Goal: Task Accomplishment & Management: Manage account settings

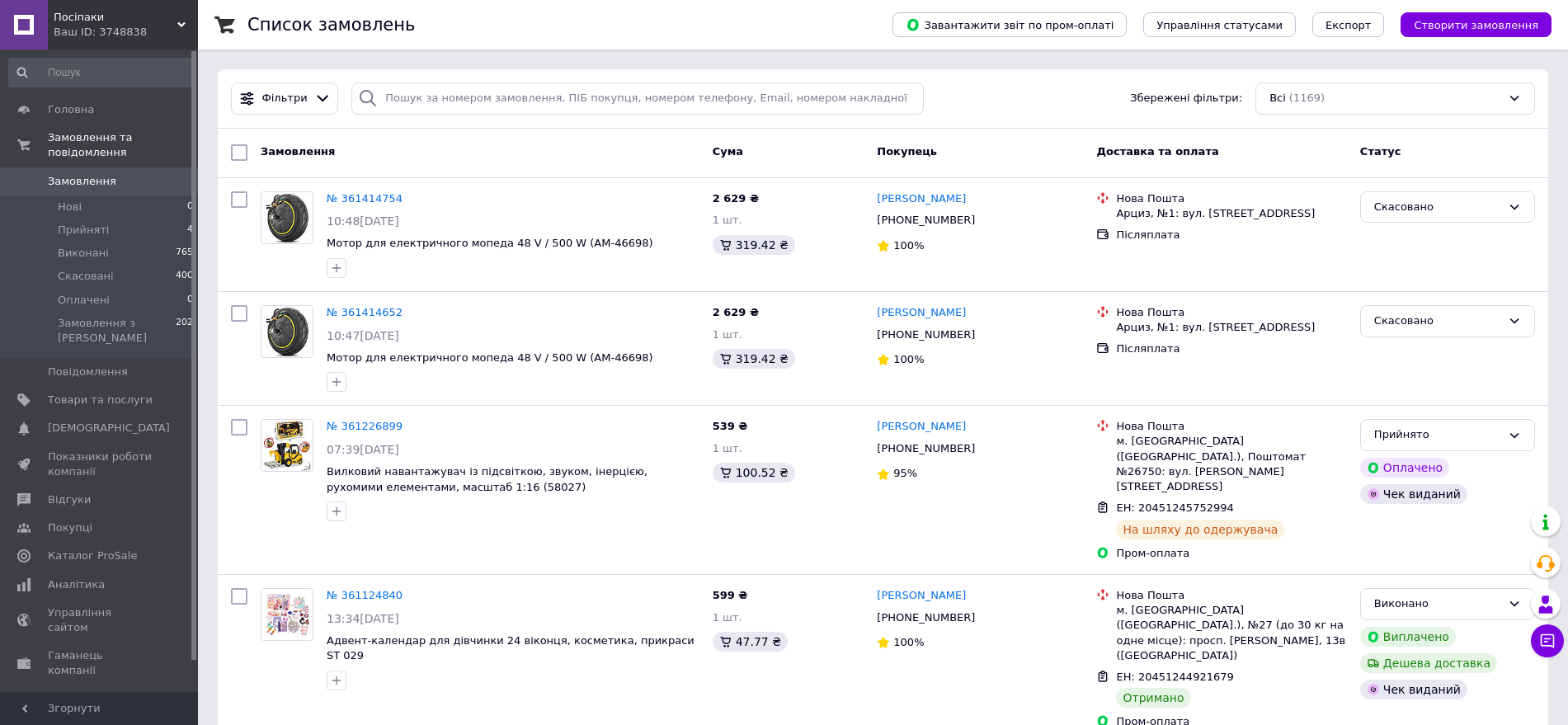
click at [99, 30] on div "Ваш ID: 3748838" at bounding box center [125, 31] width 144 height 15
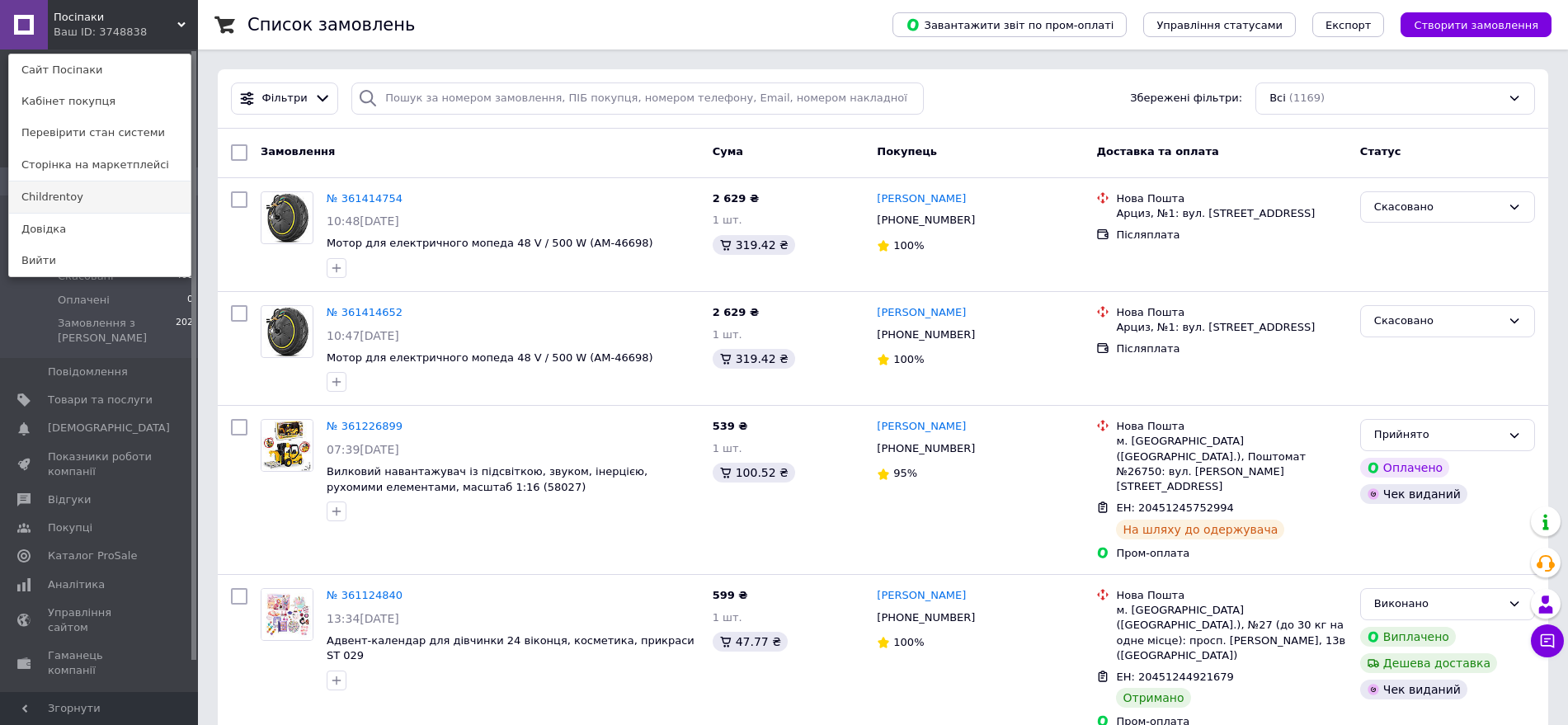
click at [105, 196] on link "Childrentoy" at bounding box center [100, 197] width 182 height 31
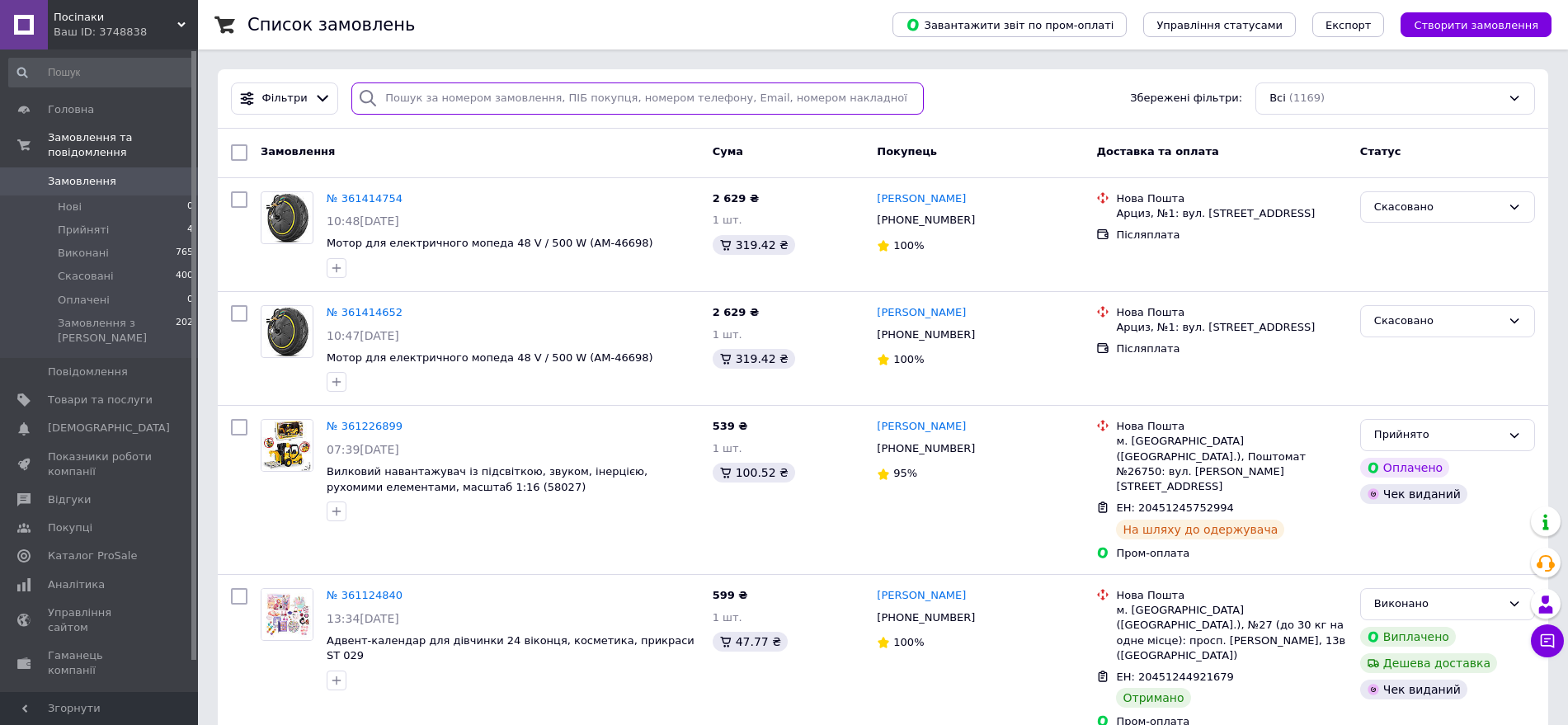
click at [531, 92] on input "search" at bounding box center [637, 98] width 572 height 32
paste input "360417176"
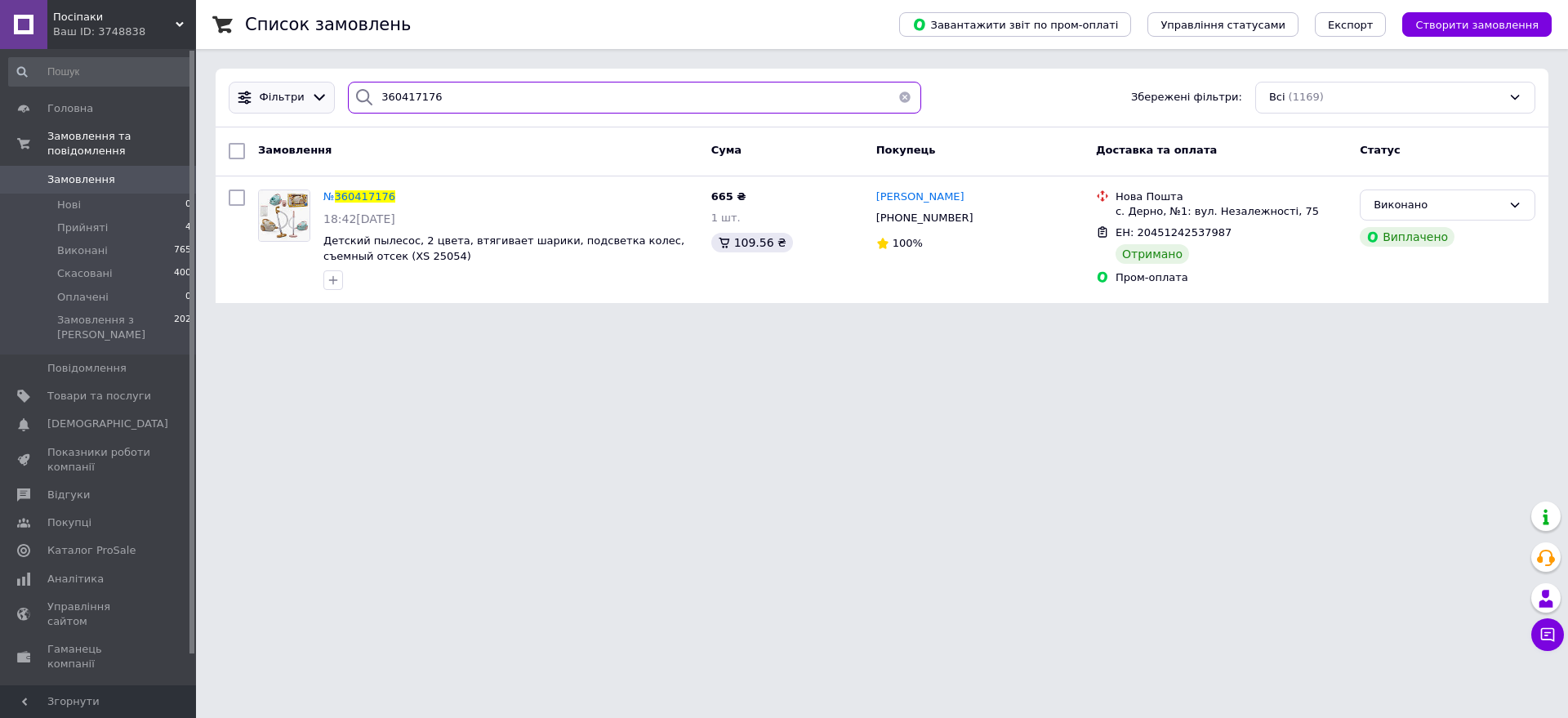
drag, startPoint x: 331, startPoint y: 87, endPoint x: 292, endPoint y: 80, distance: 39.6
click at [293, 81] on div "Фільтри 360417176 Збережені фільтри: Всі (1169)" at bounding box center [882, 97] width 1320 height 32
paste input "1198524"
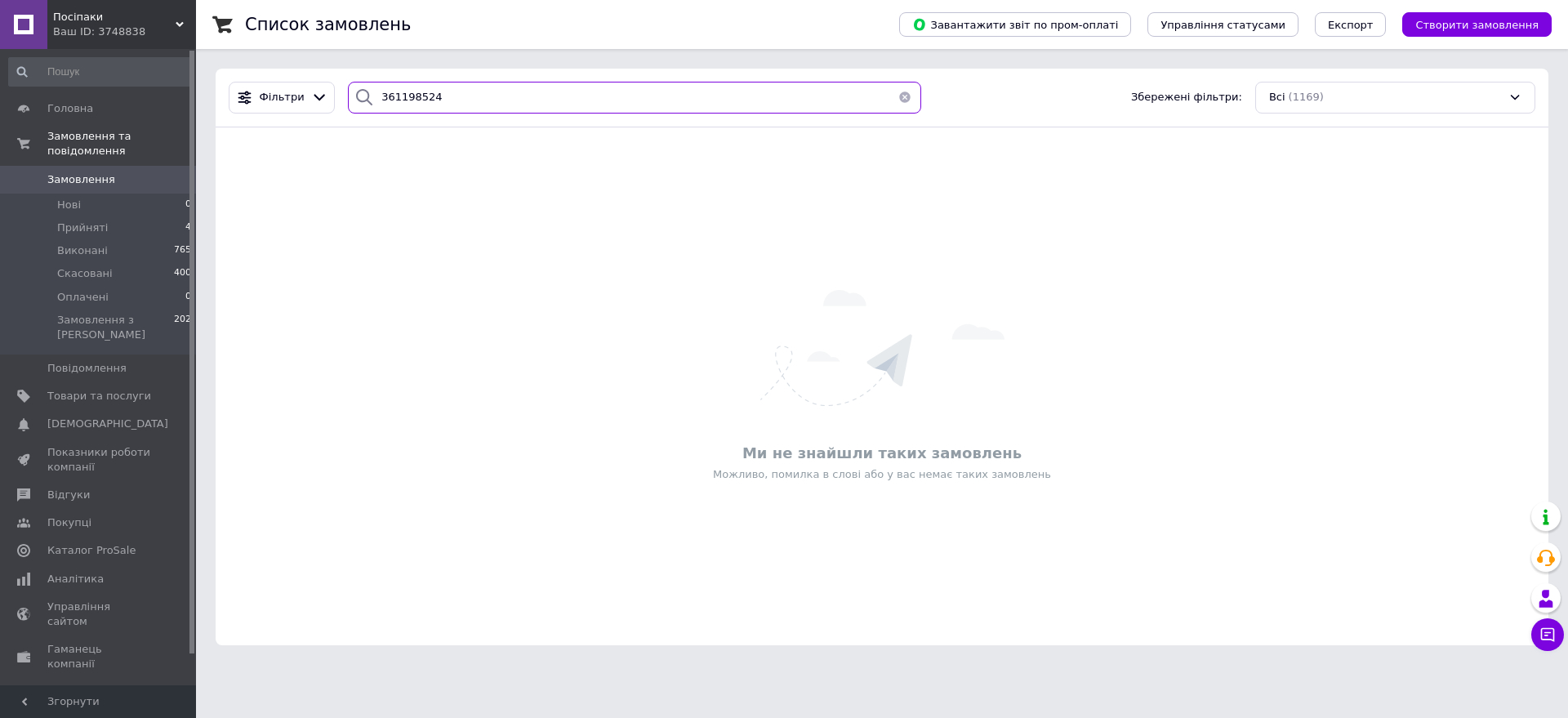
type input "361198524"
click at [111, 25] on div "Ваш ID: 3748838" at bounding box center [124, 31] width 143 height 15
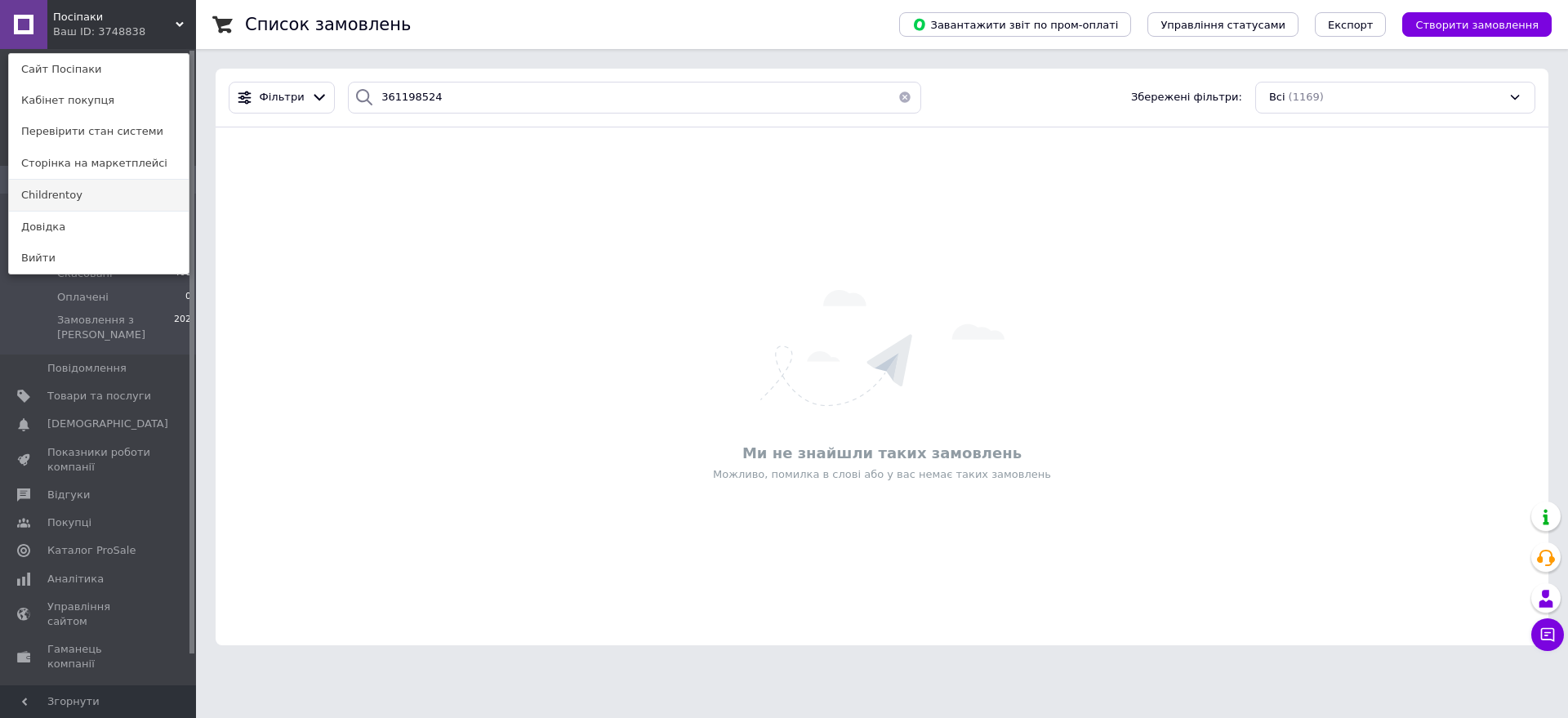
click at [51, 184] on link "Childrentoy" at bounding box center [99, 196] width 180 height 31
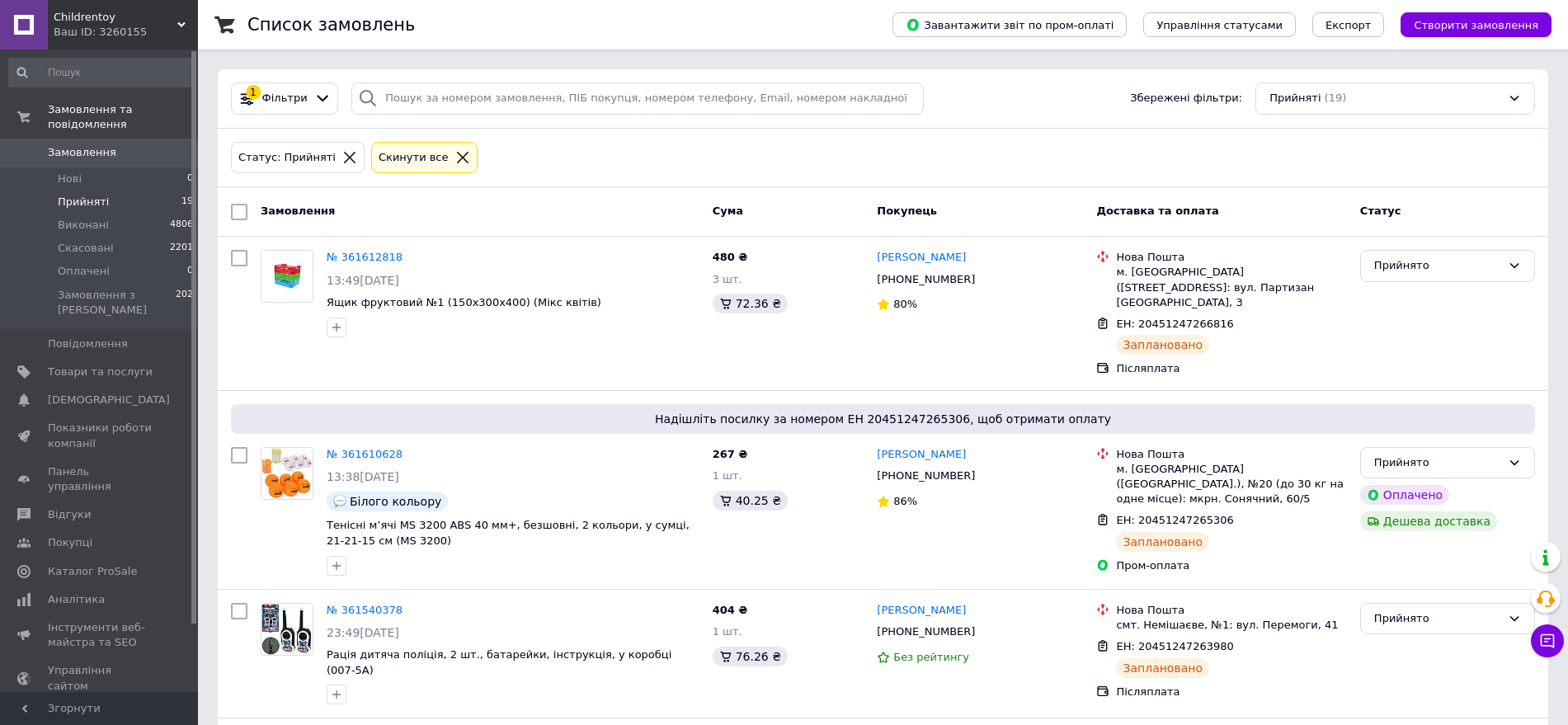
click at [97, 139] on link "Замовлення 0" at bounding box center [101, 153] width 203 height 28
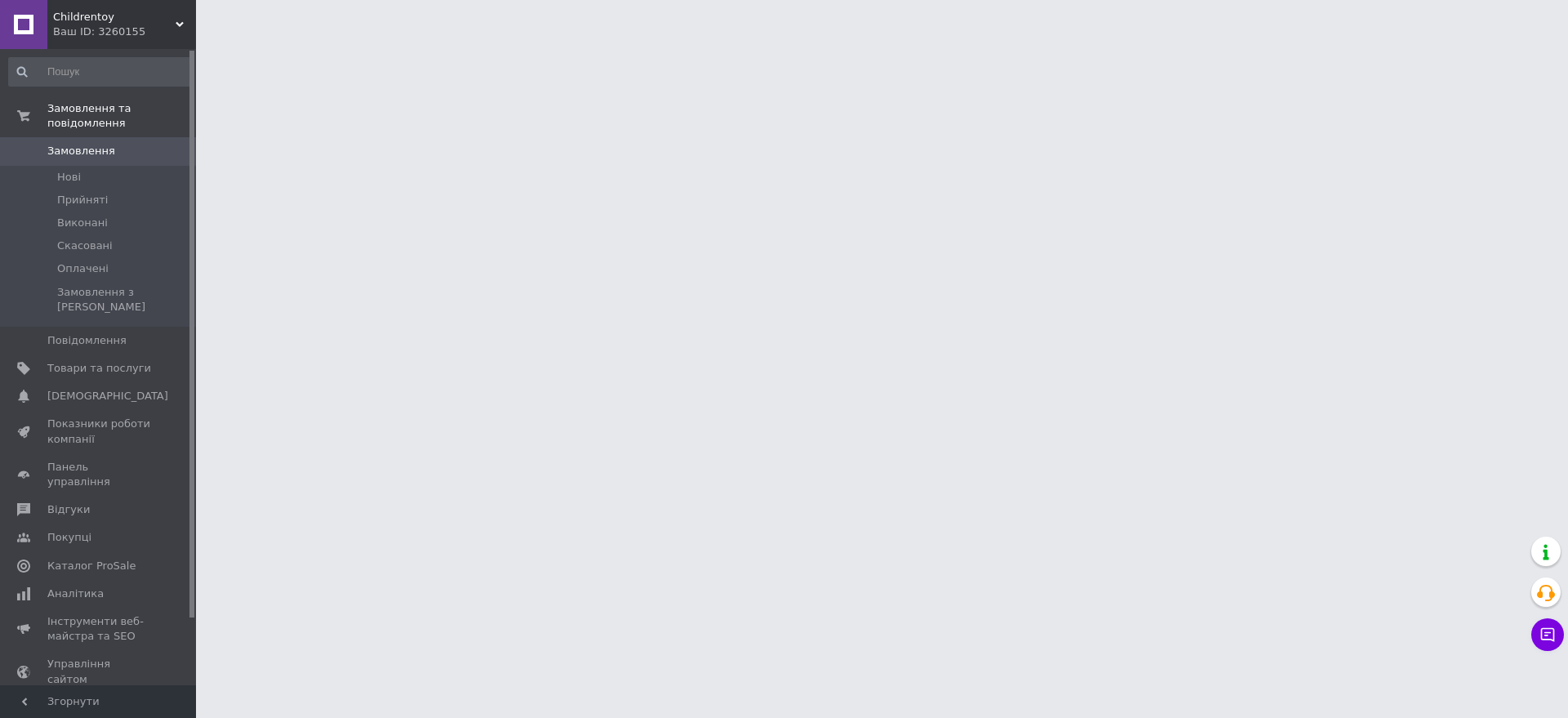
click at [238, 41] on html "Childrentoy Ваш ID: 3260155 Сайт Childrentoy Кабінет покупця Перевірити стан си…" at bounding box center [784, 20] width 1568 height 41
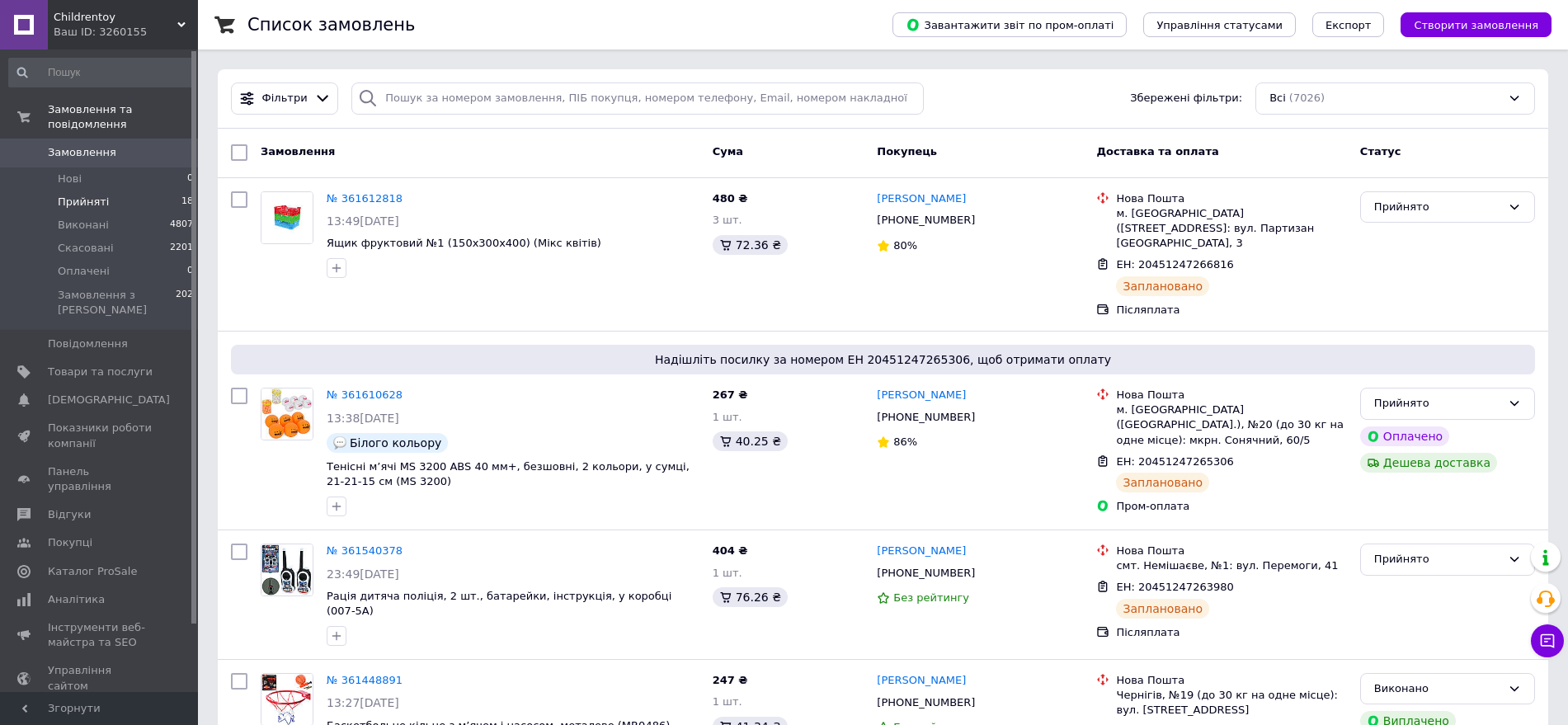
click at [92, 195] on span "Прийняті" at bounding box center [83, 202] width 52 height 15
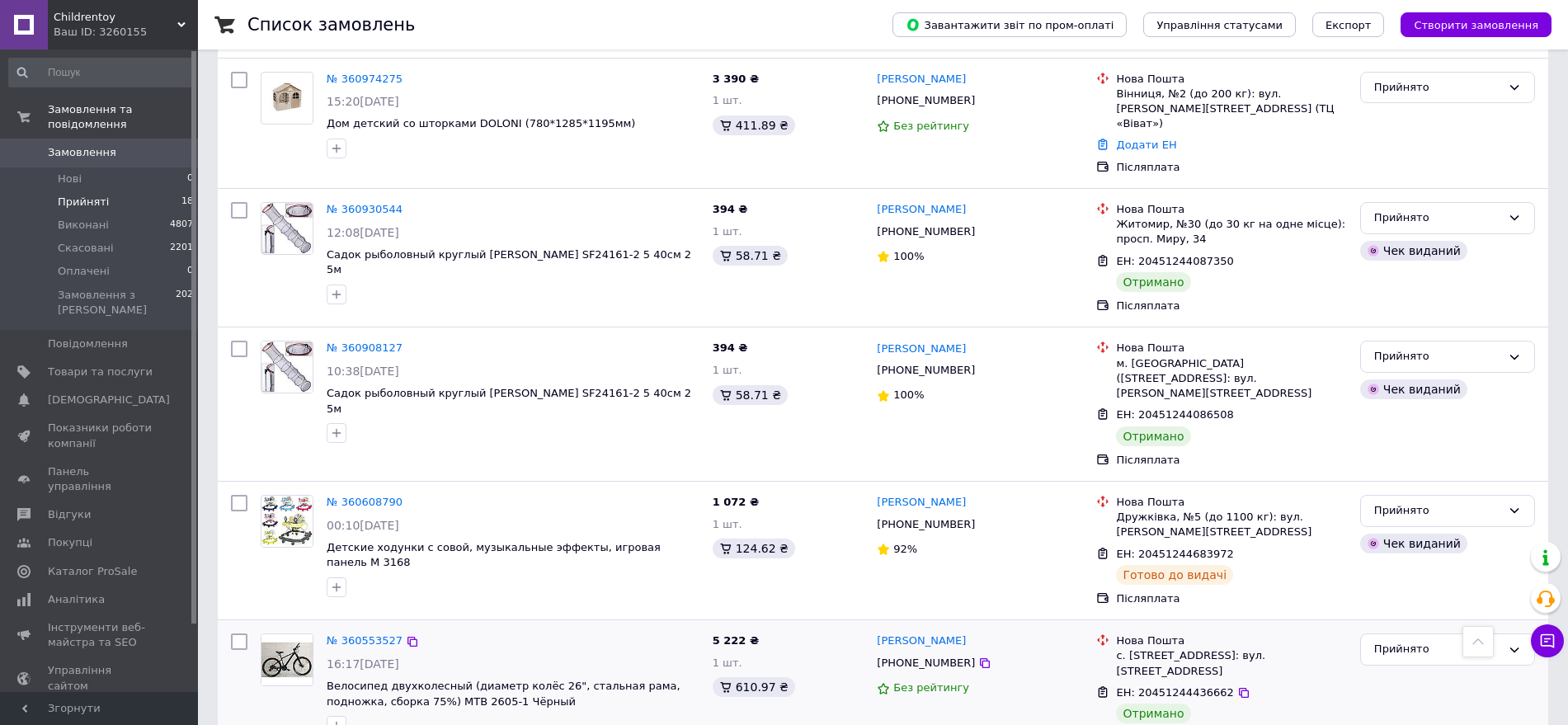
scroll to position [2077, 0]
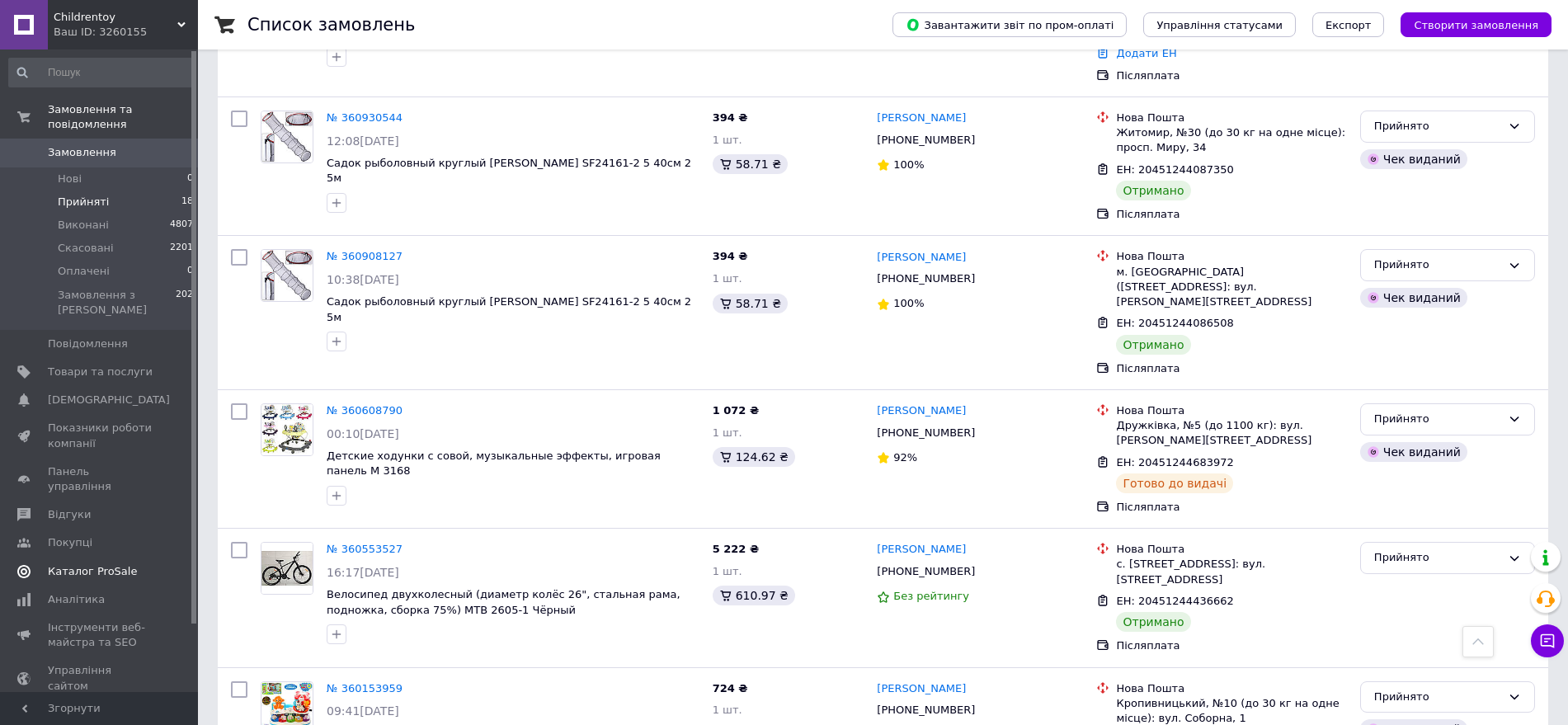
click at [110, 564] on span "Каталог ProSale" at bounding box center [93, 571] width 89 height 15
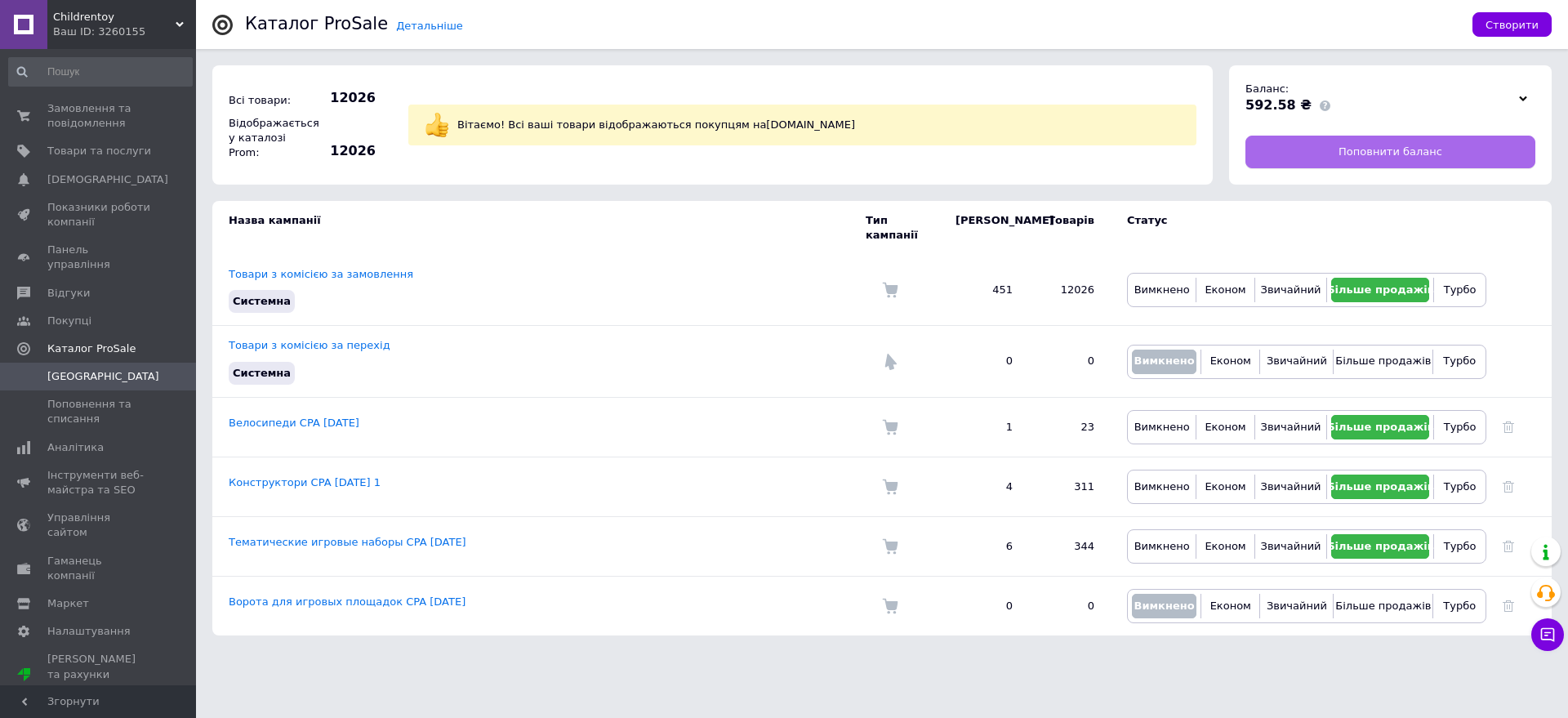
click at [1369, 154] on span "Поповнити баланс" at bounding box center [1391, 151] width 104 height 15
click at [92, 26] on div "Ваш ID: 3260155" at bounding box center [124, 31] width 143 height 15
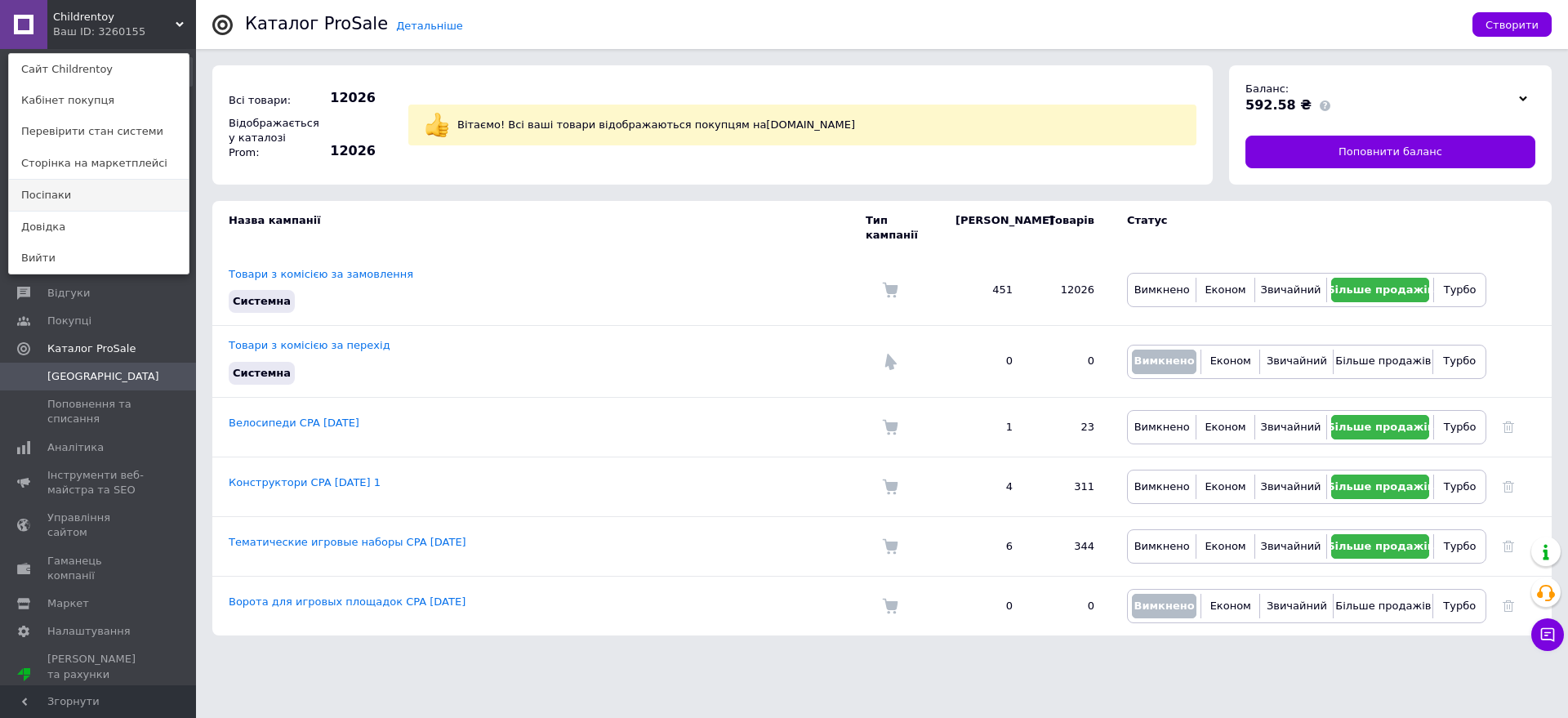
click at [48, 189] on link "Посіпаки" at bounding box center [99, 196] width 180 height 31
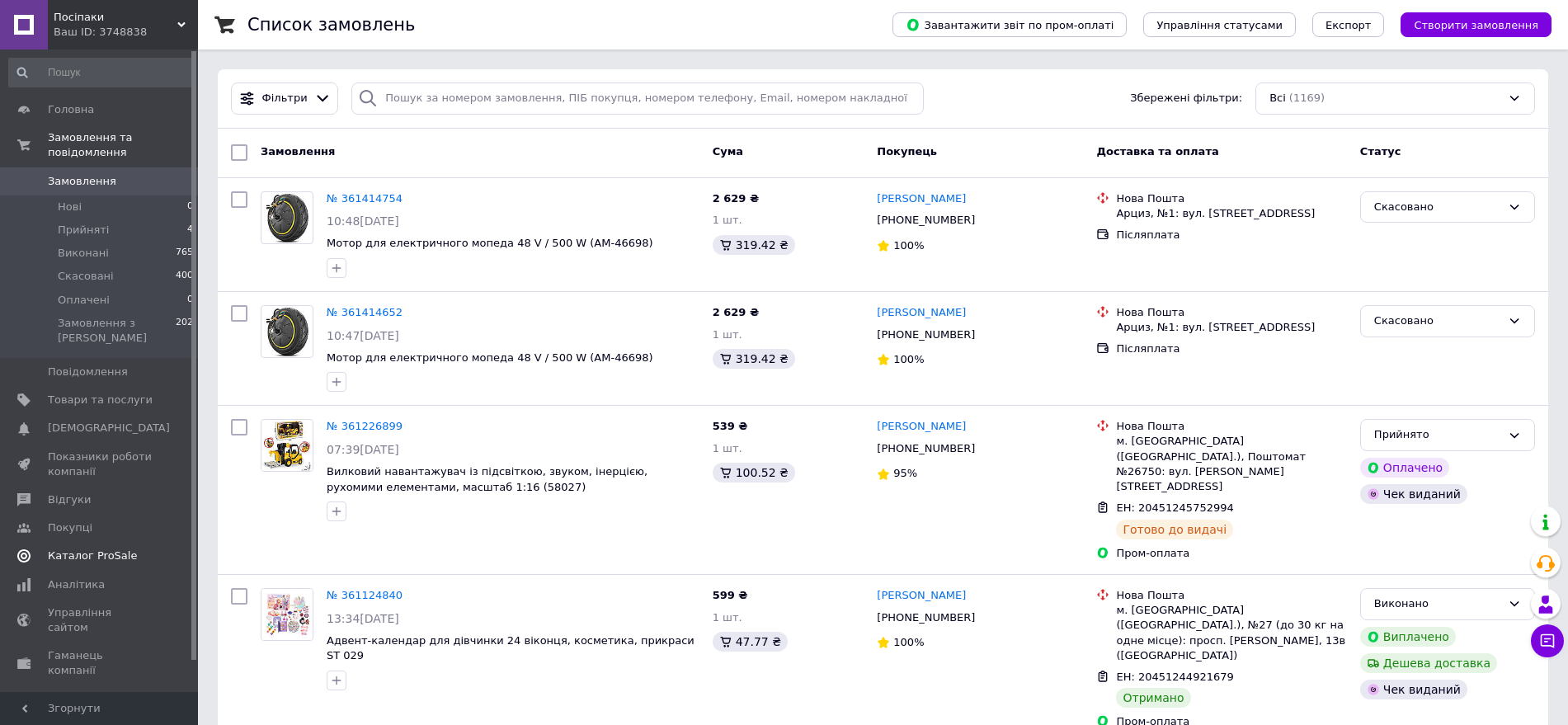
click at [115, 542] on link "Каталог ProSale" at bounding box center [101, 556] width 203 height 28
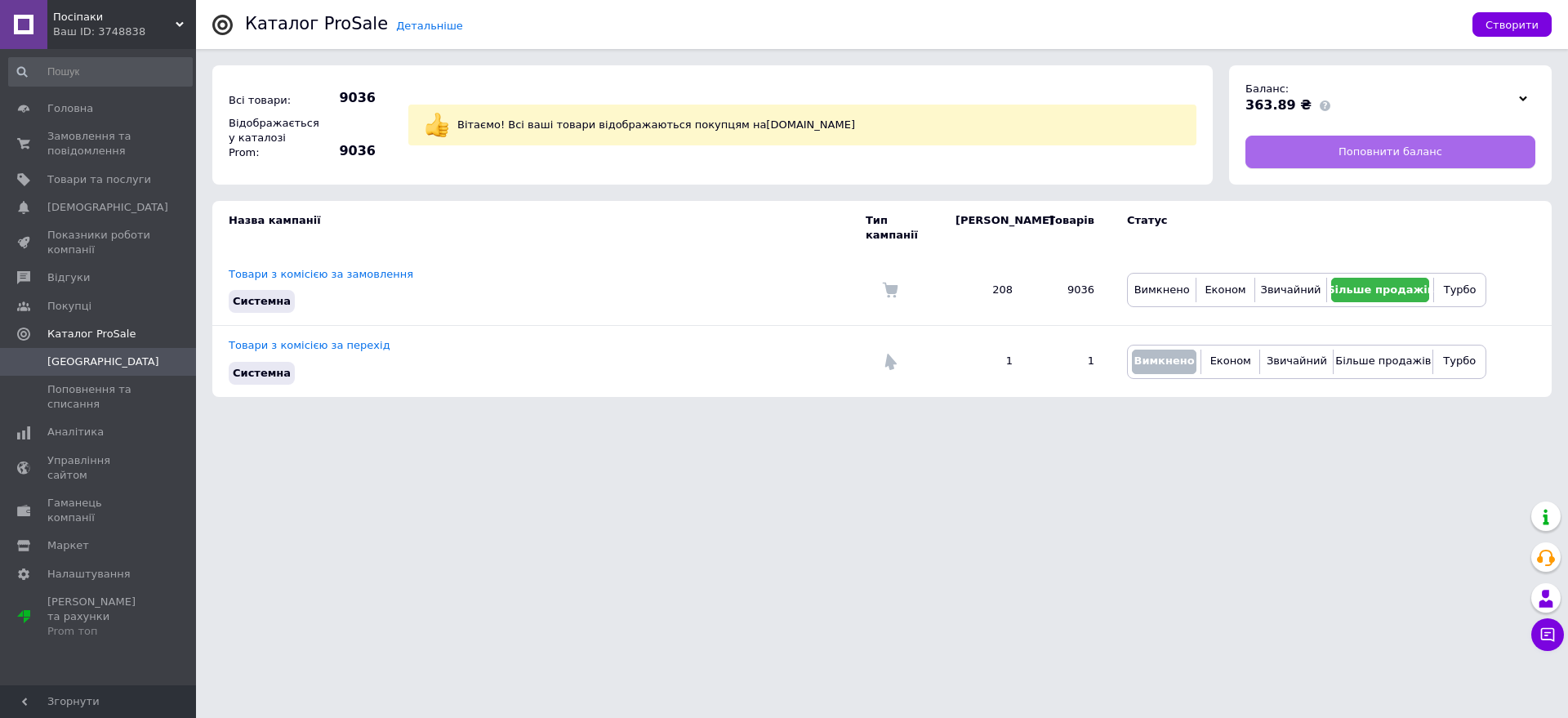
click at [1309, 144] on link "Поповнити баланс" at bounding box center [1390, 152] width 290 height 33
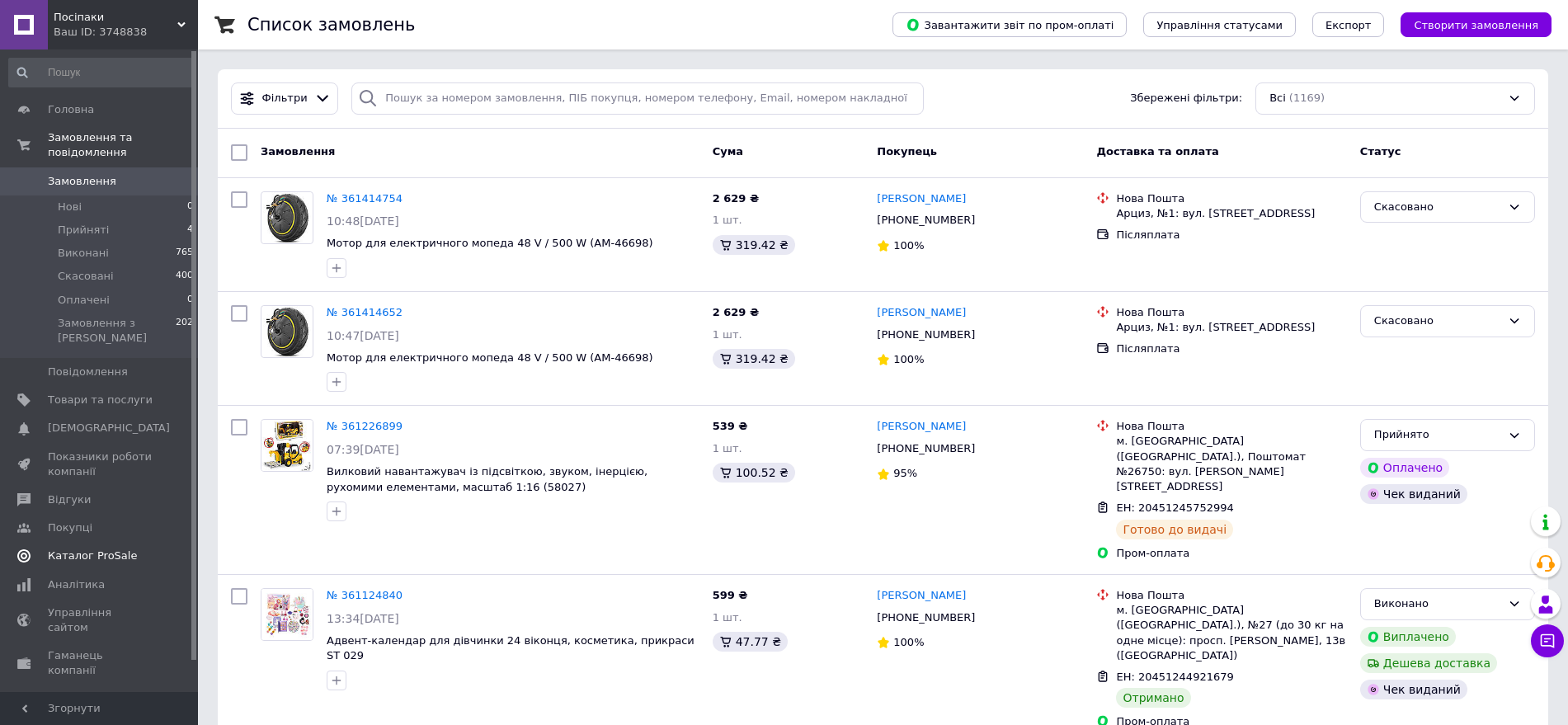
click at [101, 549] on span "Каталог ProSale" at bounding box center [93, 556] width 89 height 15
click at [91, 549] on span "Каталог ProSale" at bounding box center [93, 556] width 89 height 15
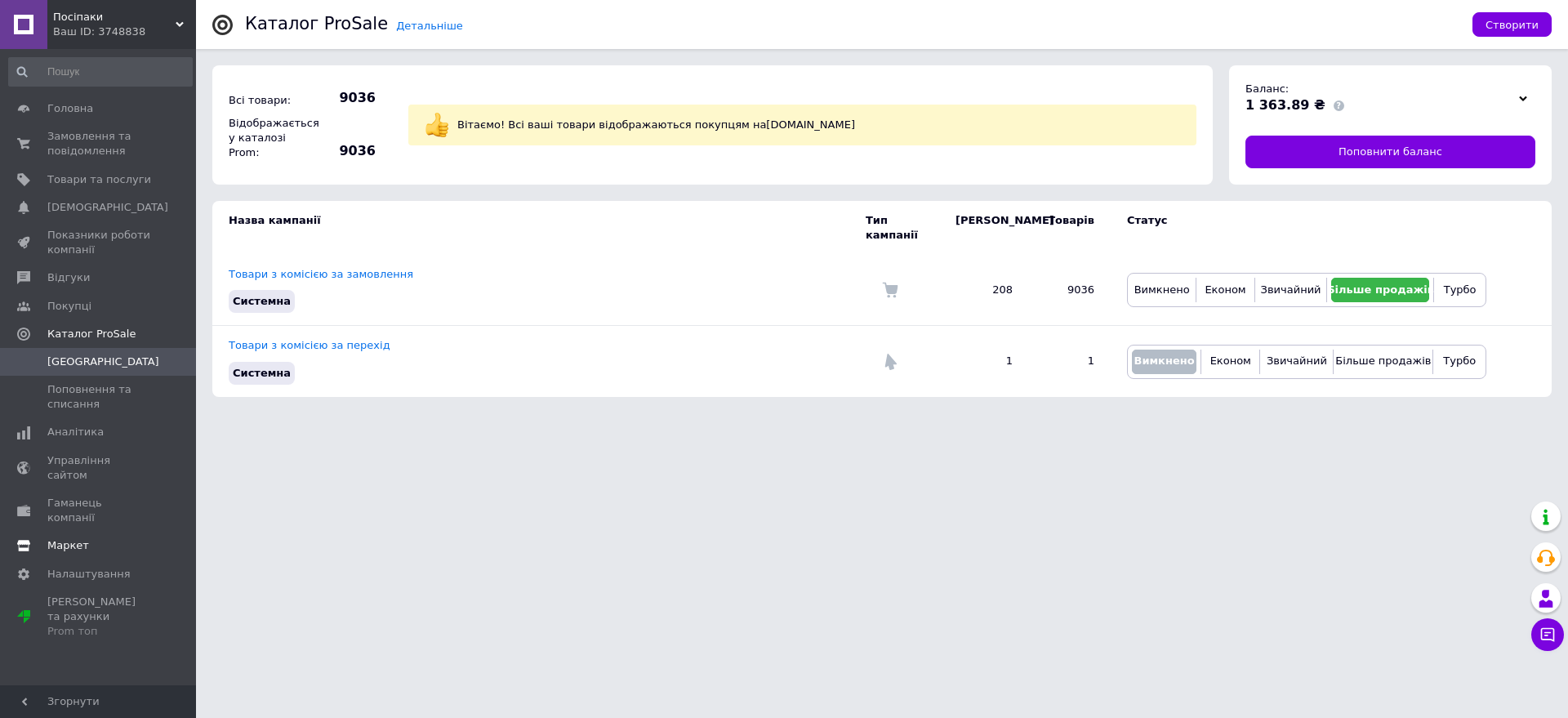
click at [60, 538] on span "Маркет" at bounding box center [68, 545] width 42 height 15
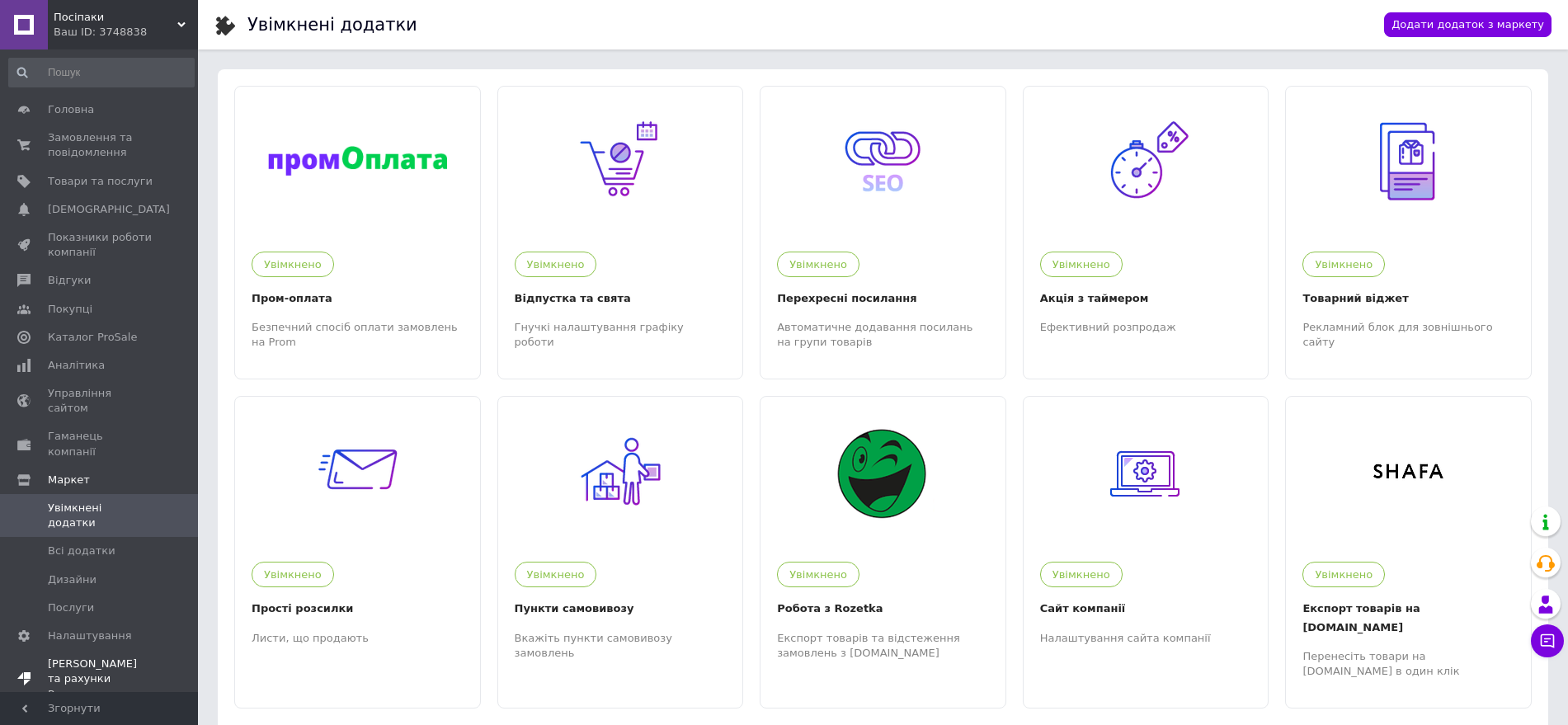
click at [107, 656] on span "Тарифи та рахунки Prom топ" at bounding box center [101, 679] width 105 height 45
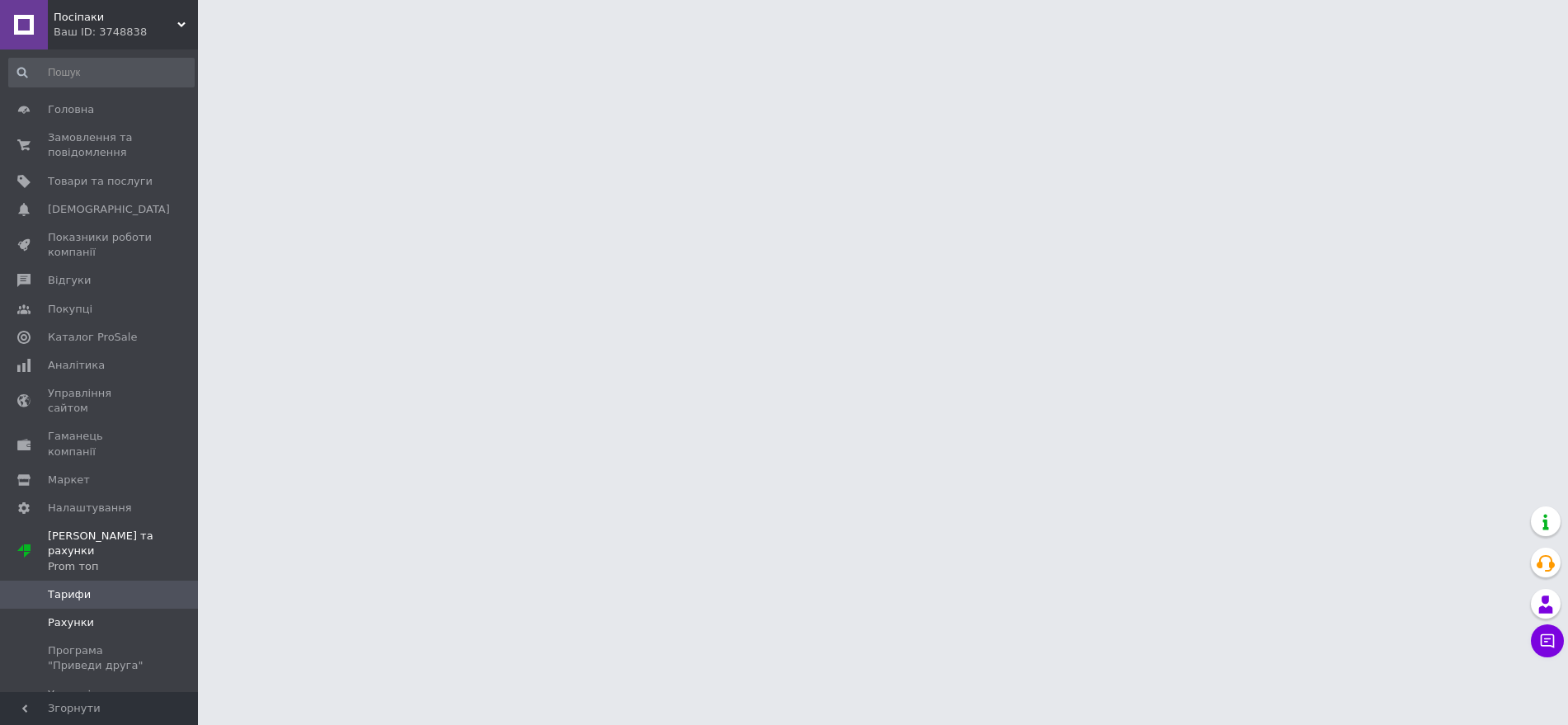
click at [96, 609] on link "Рахунки" at bounding box center [101, 623] width 203 height 28
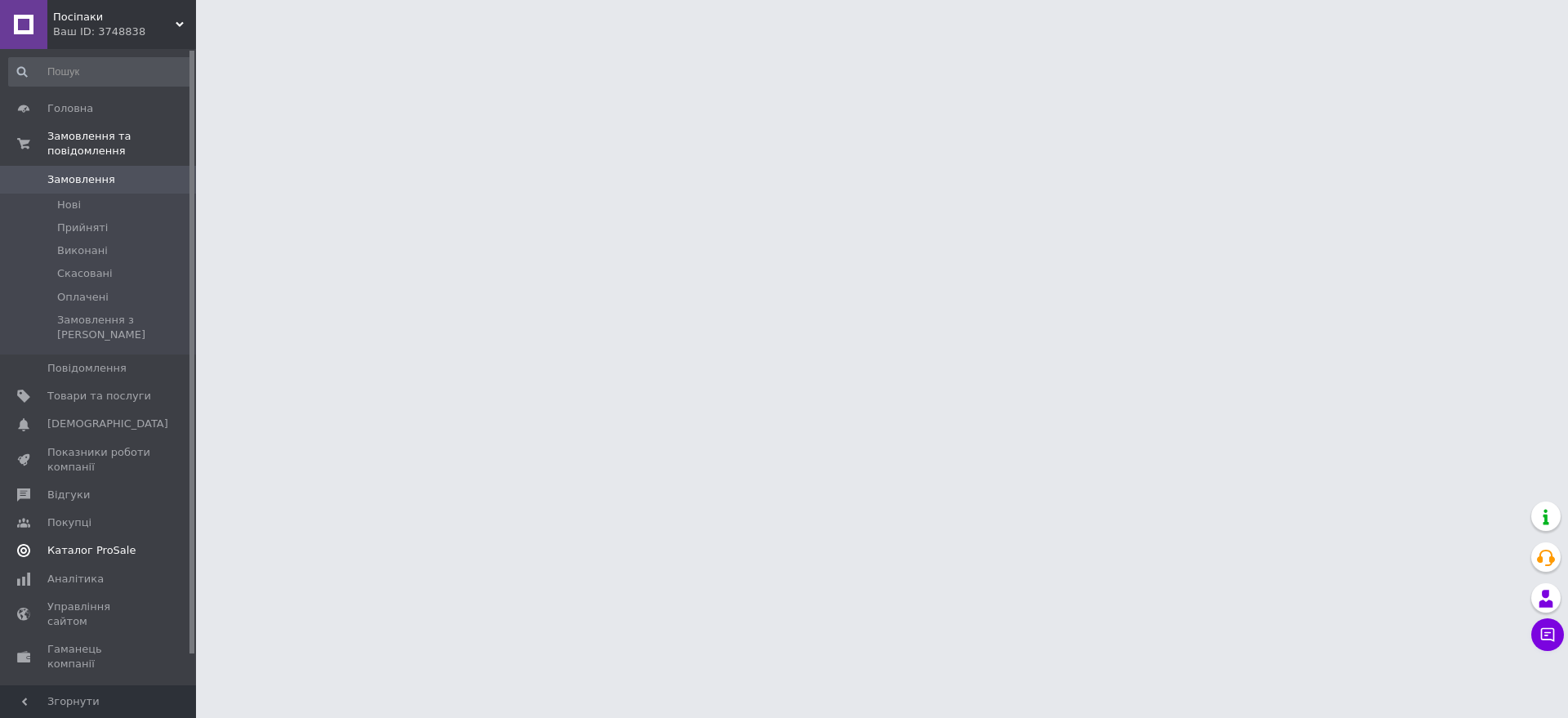
click at [104, 543] on span "Каталог ProSale" at bounding box center [92, 550] width 88 height 15
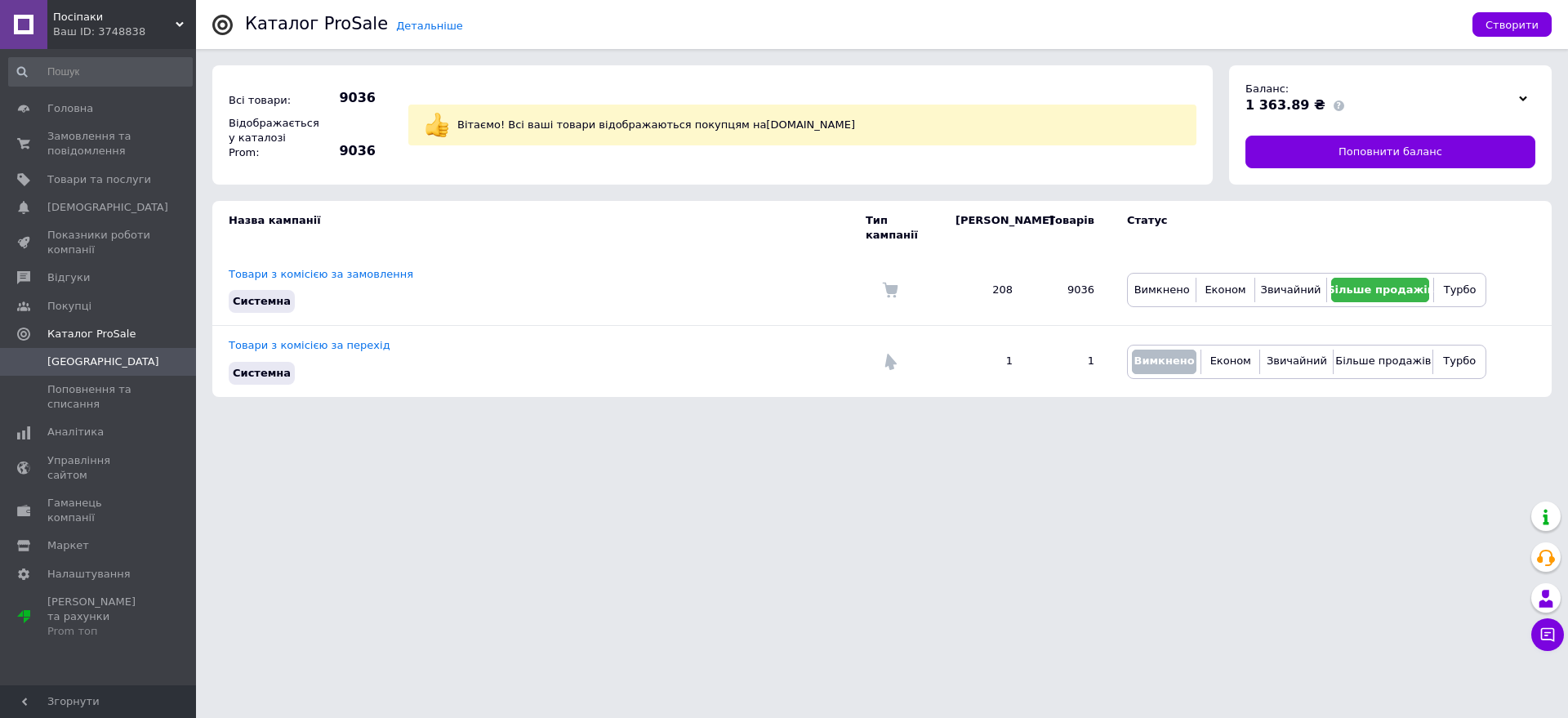
click at [118, 22] on span "Посіпаки" at bounding box center [114, 16] width 123 height 15
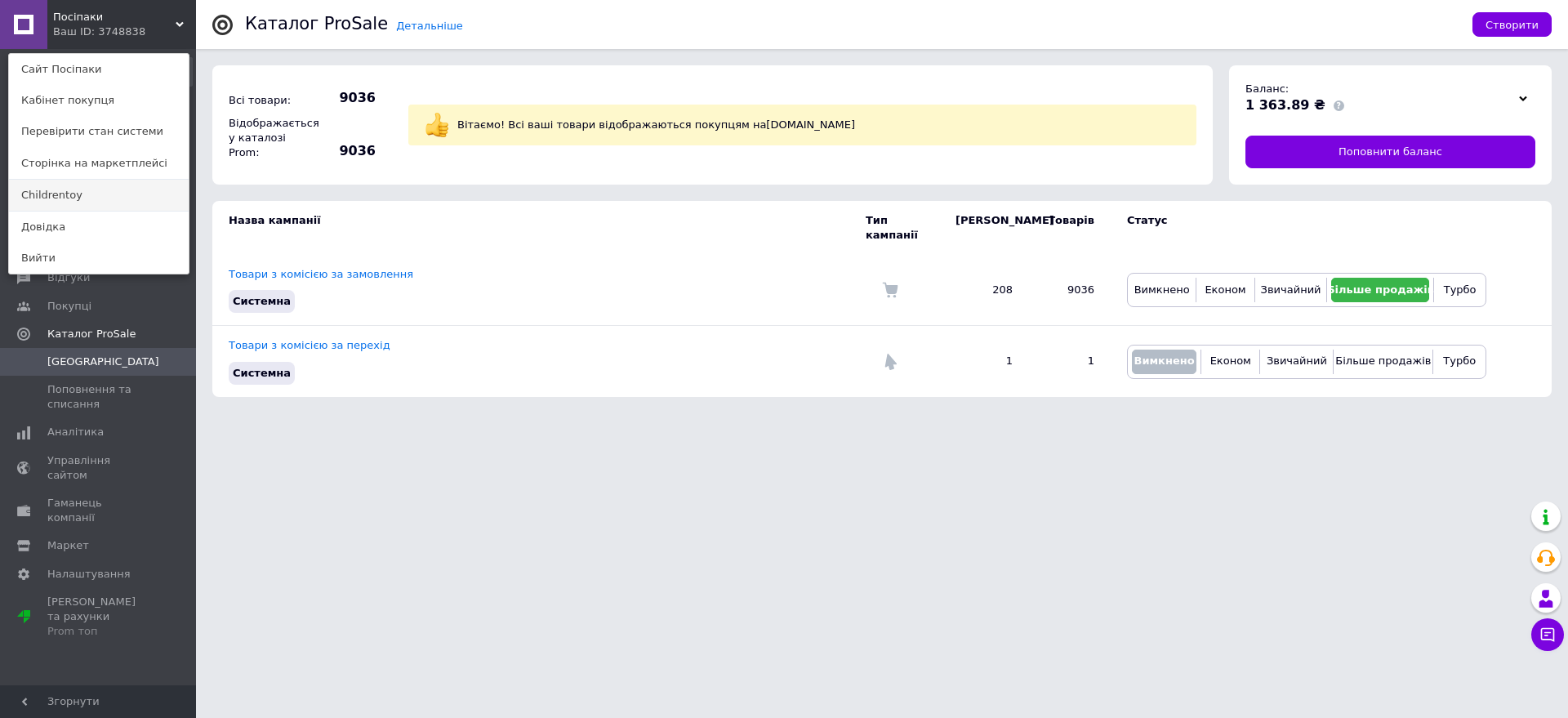
click at [86, 195] on link "Childrentoy" at bounding box center [99, 196] width 180 height 31
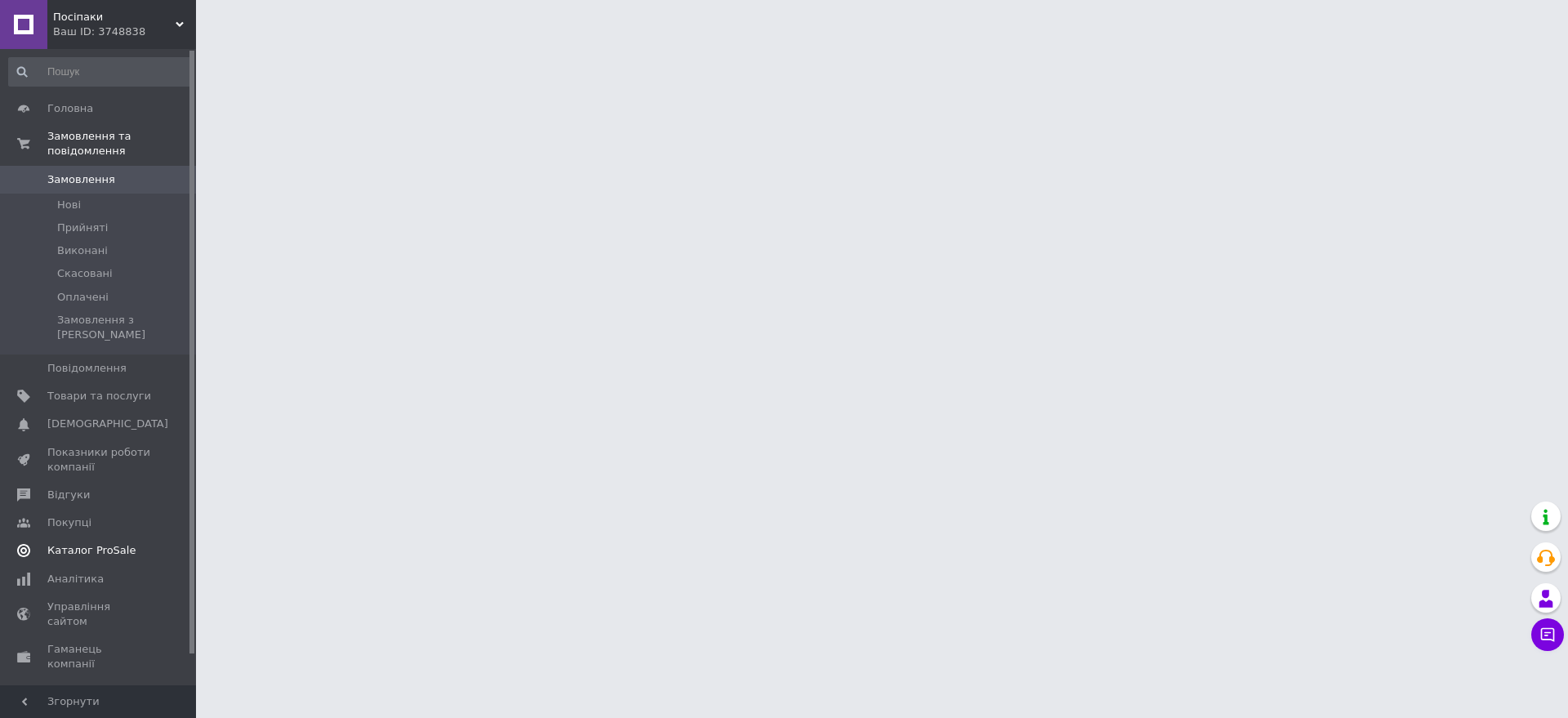
click at [70, 543] on span "Каталог ProSale" at bounding box center [92, 550] width 88 height 15
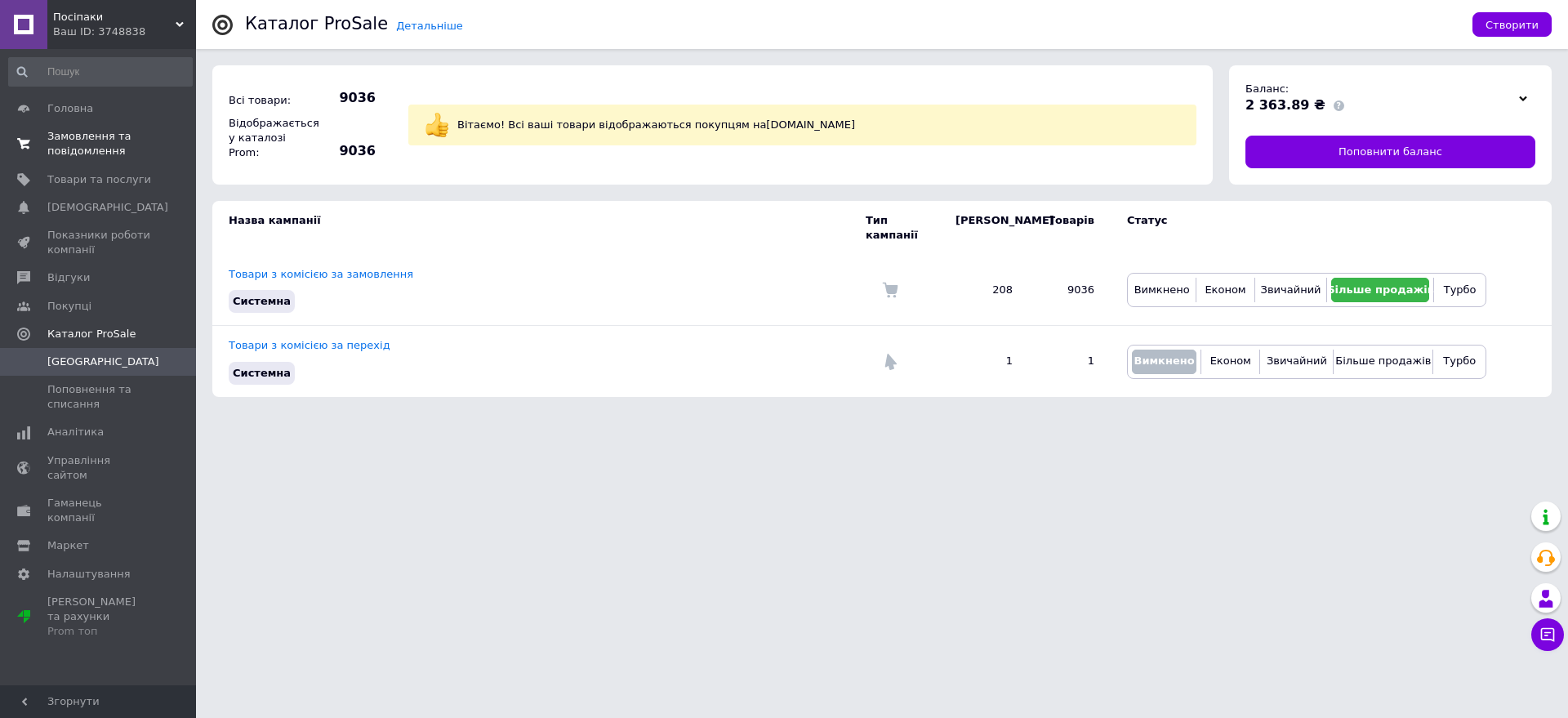
click at [112, 152] on span "Замовлення та повідомлення" at bounding box center [100, 144] width 104 height 29
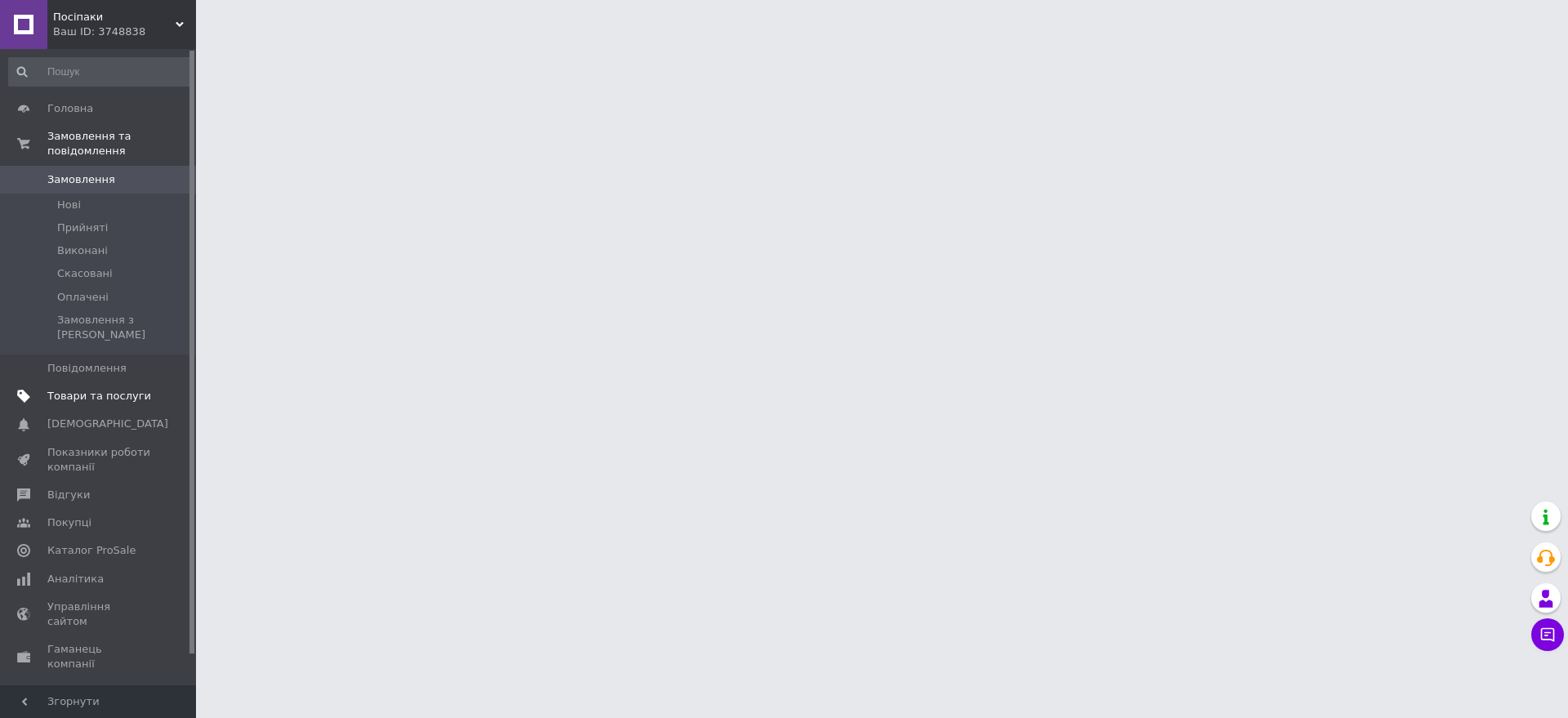
click at [80, 388] on span "Товари та послуги" at bounding box center [100, 395] width 104 height 15
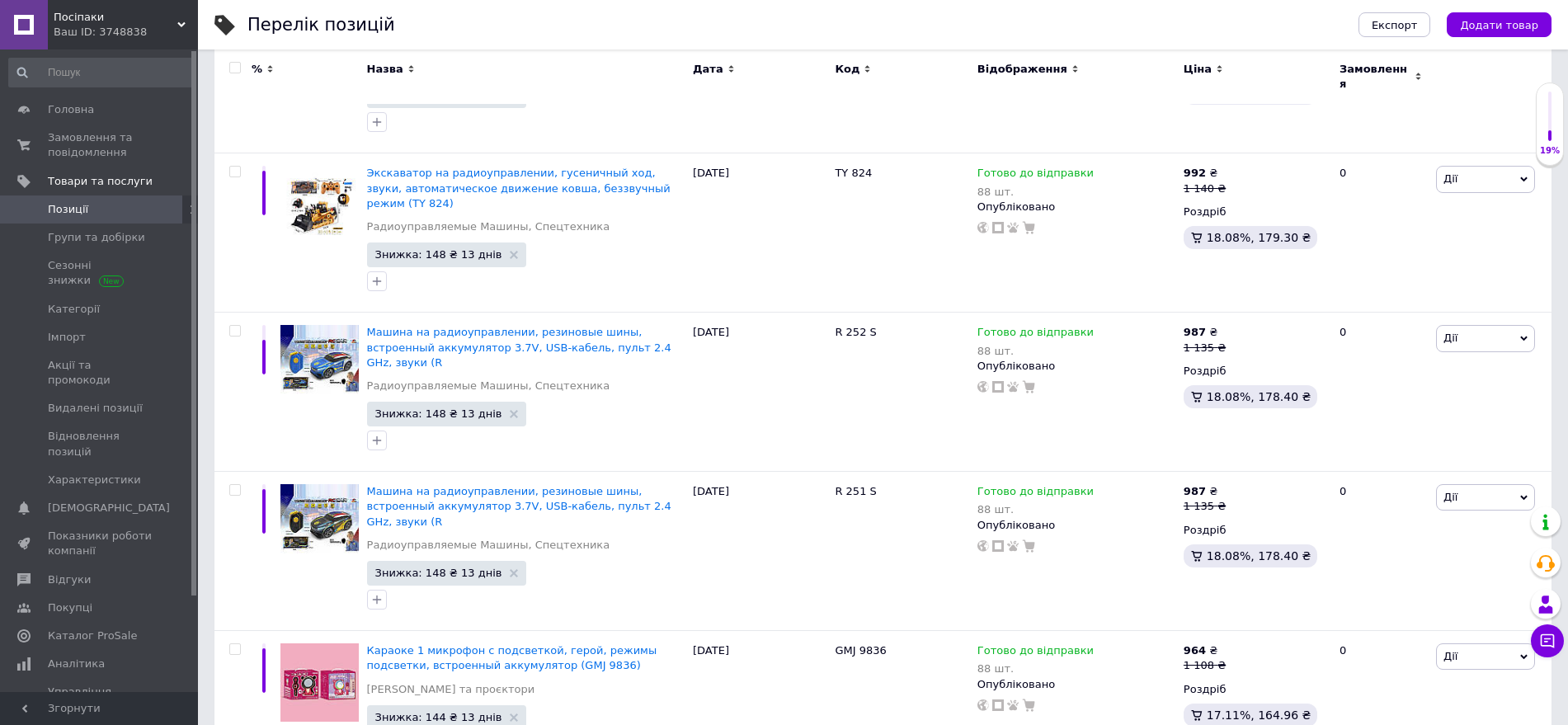
scroll to position [13919, 0]
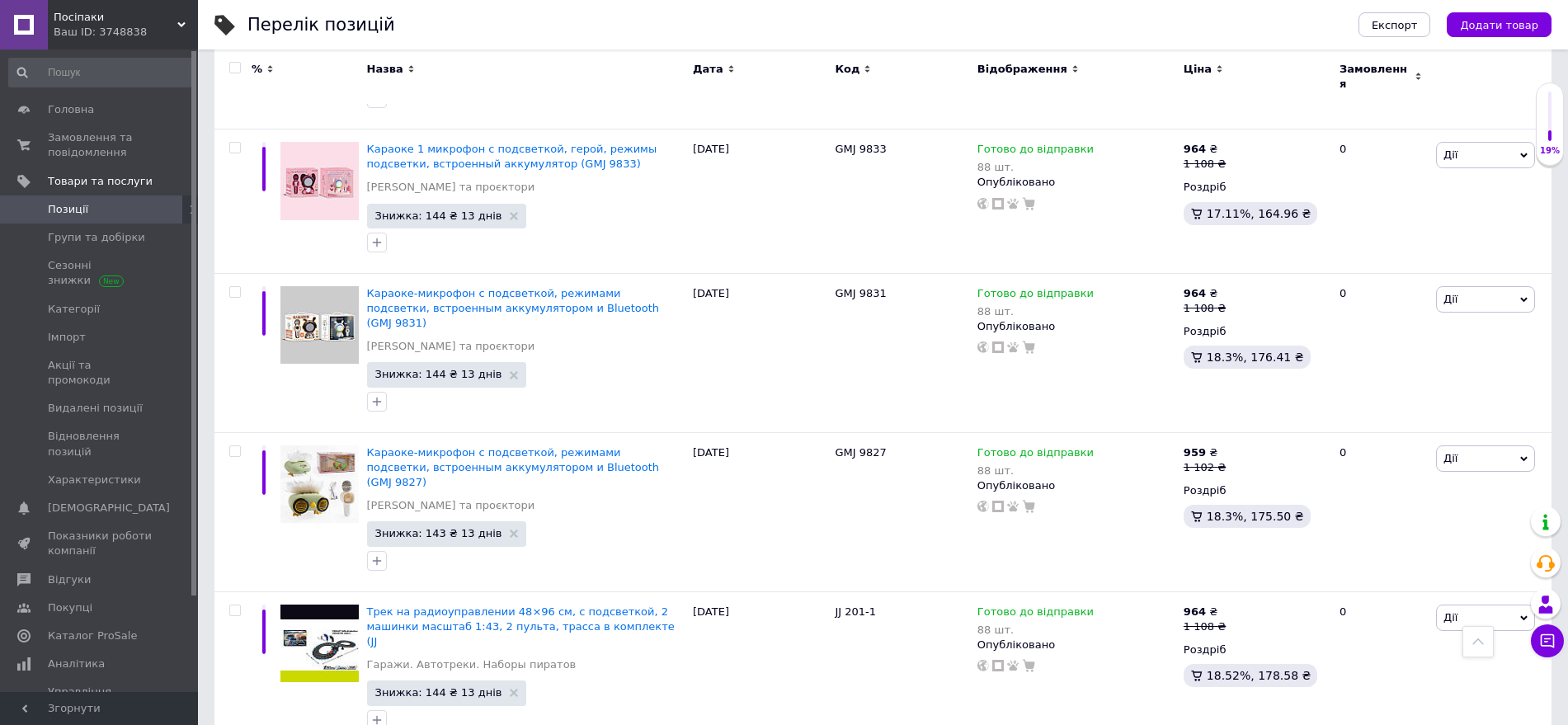
drag, startPoint x: 819, startPoint y: 535, endPoint x: 870, endPoint y: 533, distance: 51.0
copy div "337-3"
click at [126, 24] on div "Ваш ID: 3748838" at bounding box center [125, 31] width 144 height 15
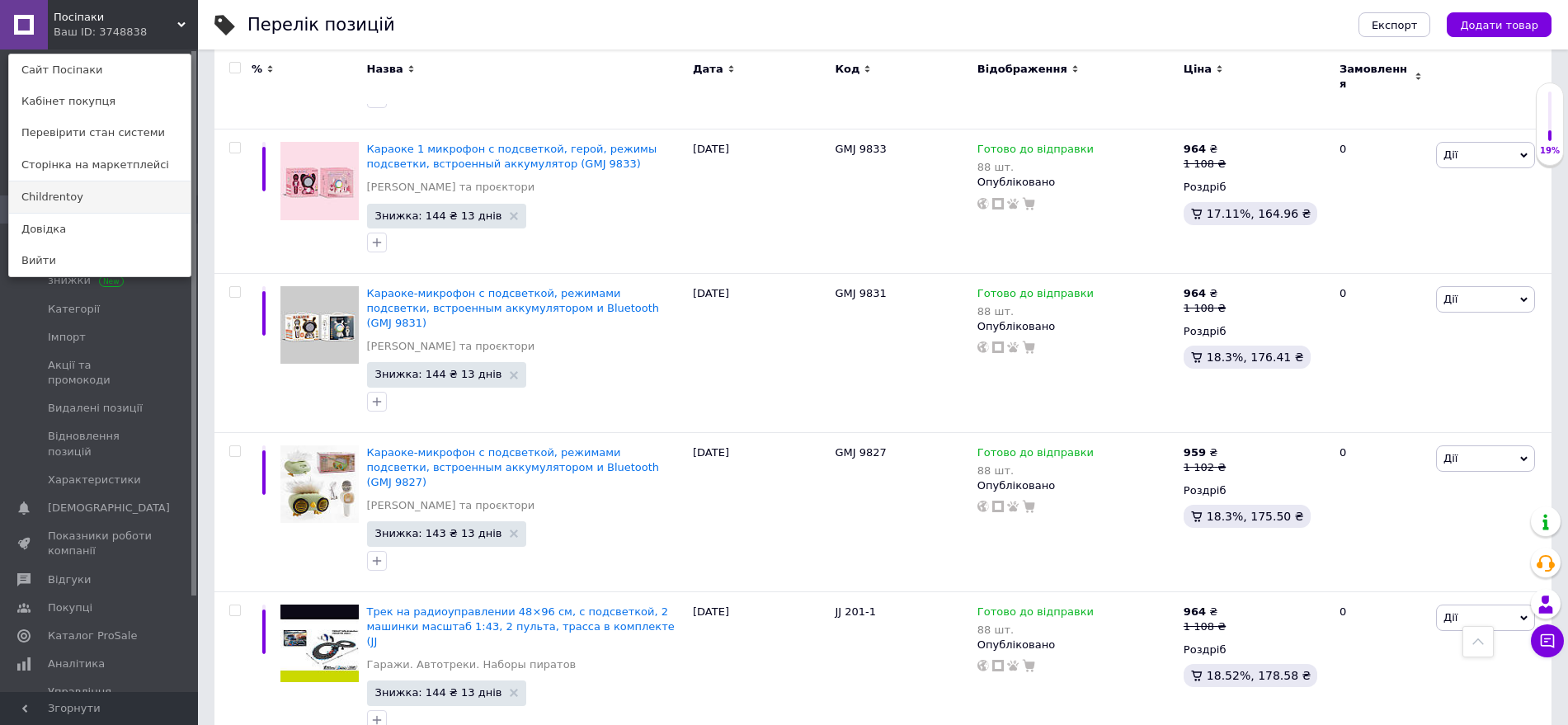
click at [91, 201] on link "Childrentoy" at bounding box center [100, 197] width 182 height 31
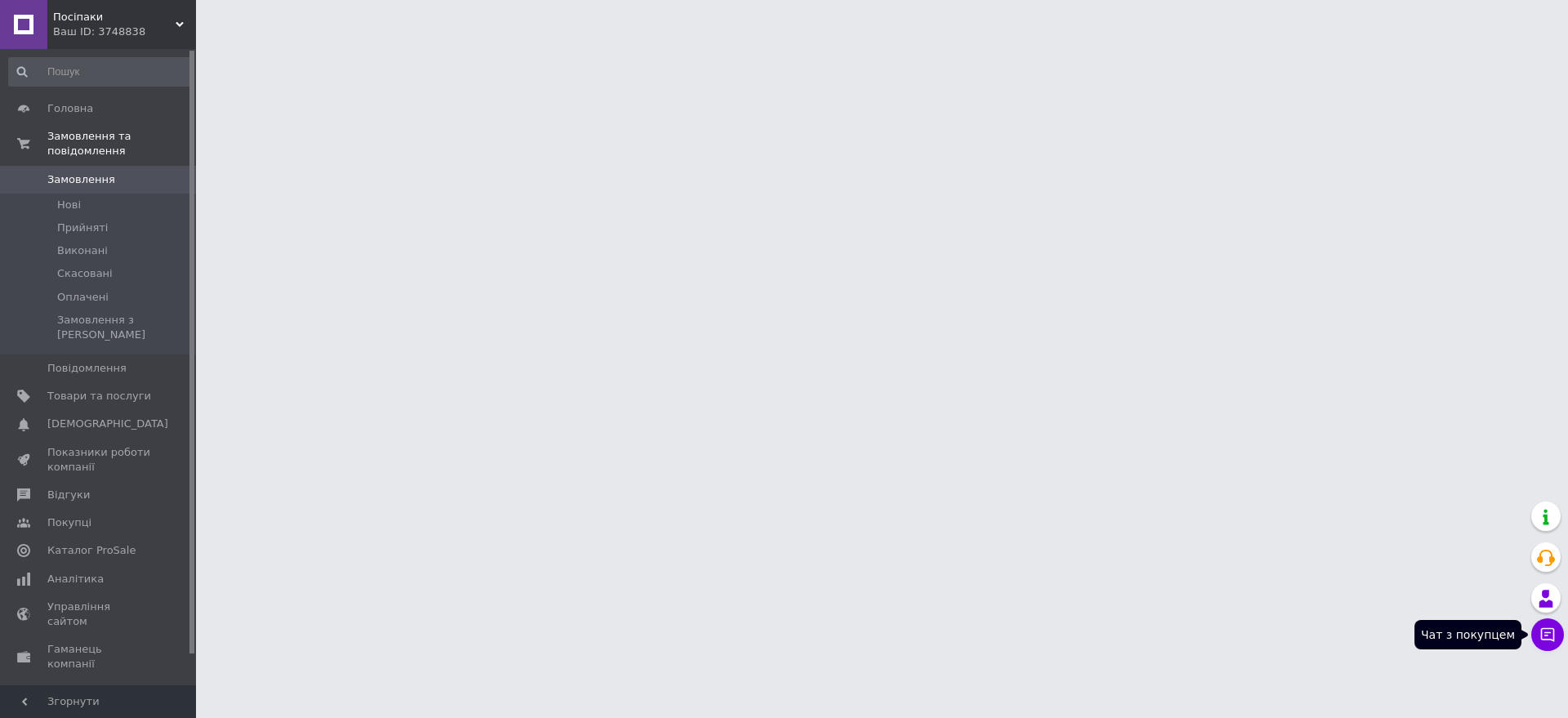
click at [1544, 638] on icon at bounding box center [1548, 635] width 14 height 14
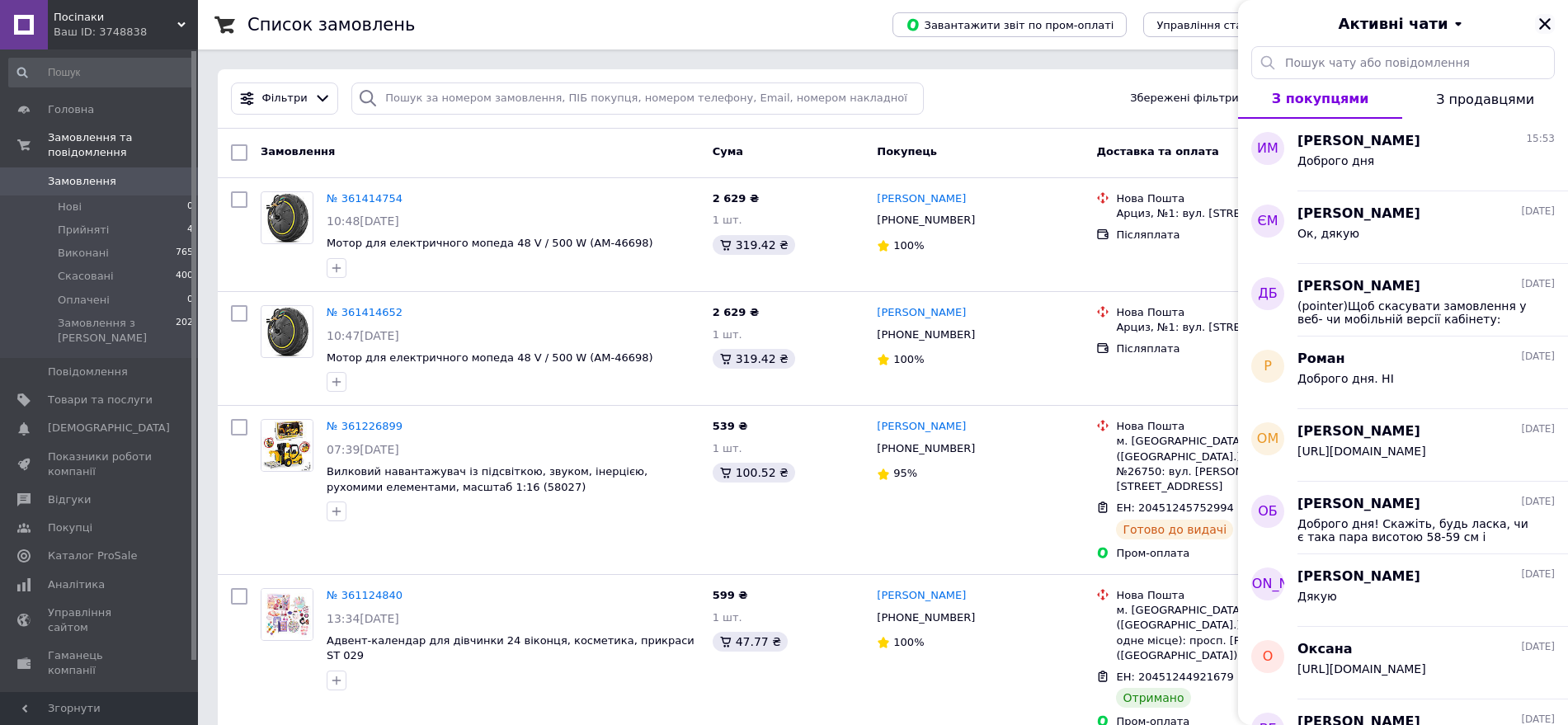
click at [1544, 18] on icon "Закрити" at bounding box center [1544, 24] width 15 height 15
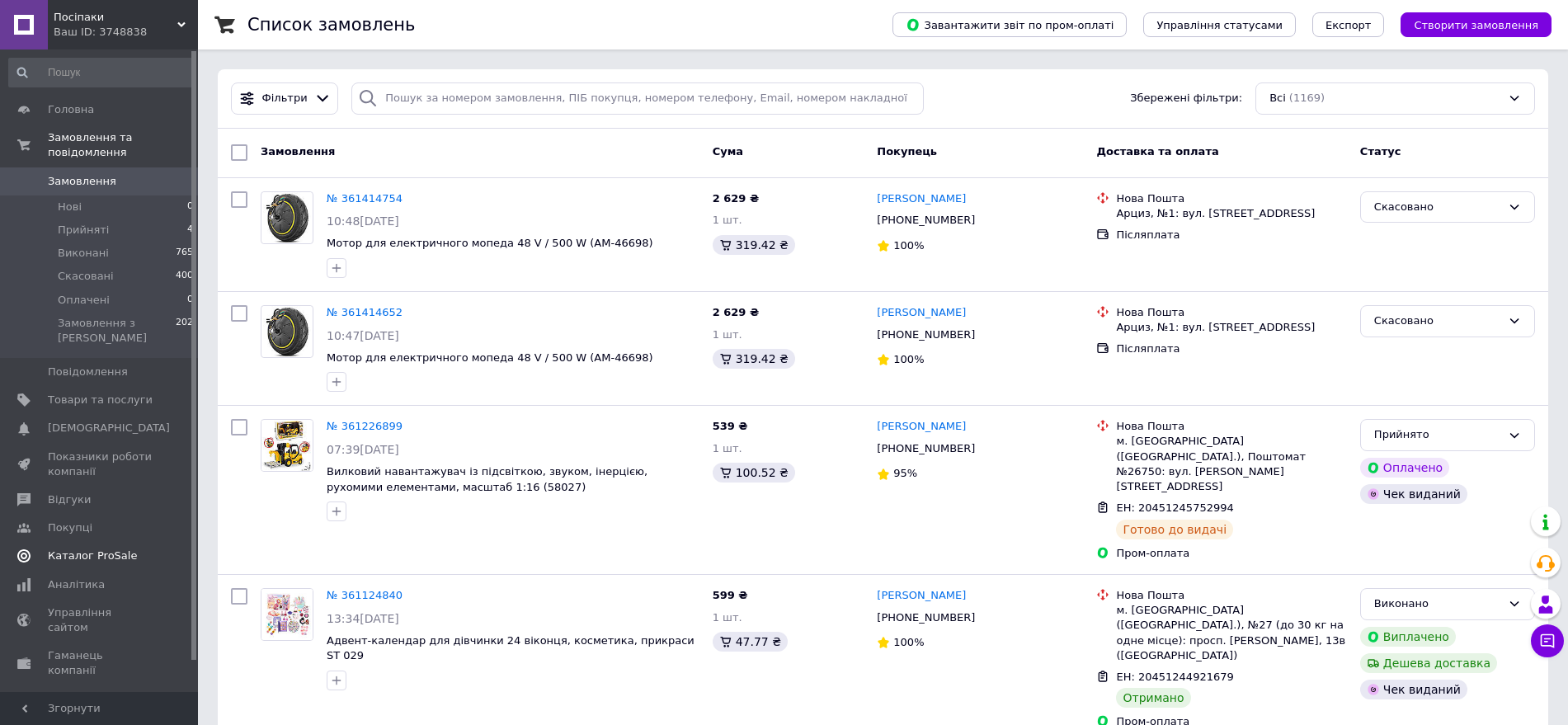
click at [89, 549] on span "Каталог ProSale" at bounding box center [93, 556] width 89 height 15
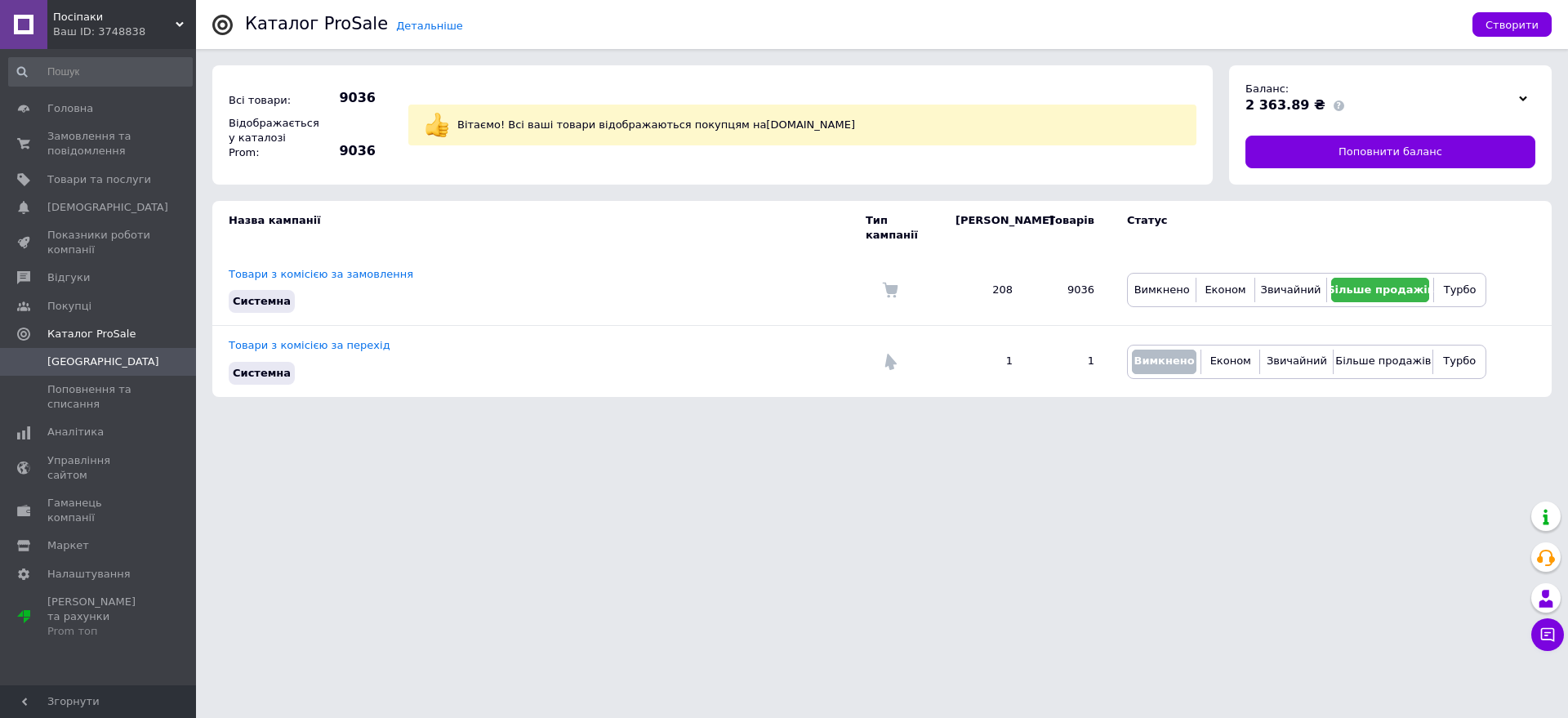
click at [157, 30] on div "Ваш ID: 3748838" at bounding box center [124, 31] width 143 height 15
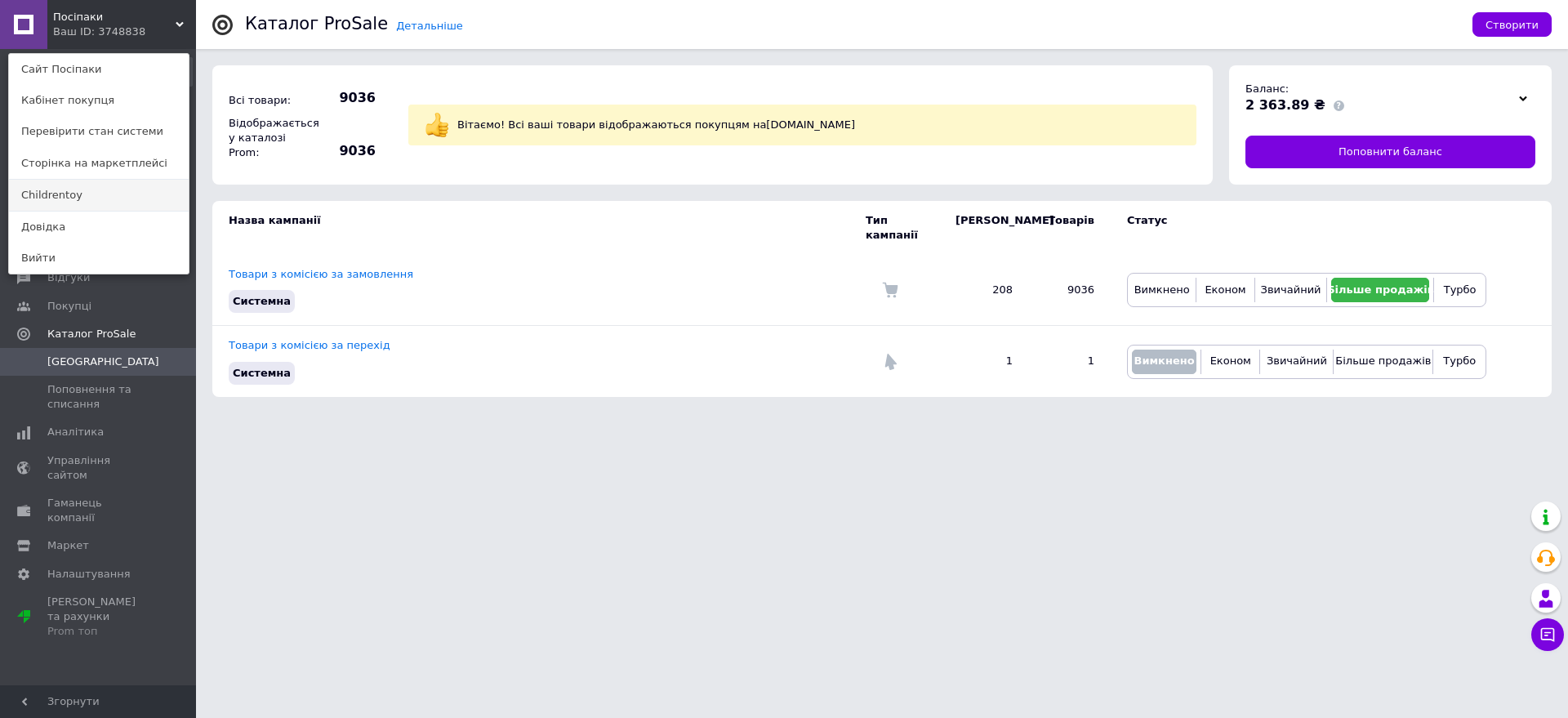
click at [79, 196] on link "Childrentoy" at bounding box center [99, 196] width 180 height 31
